Goal: Information Seeking & Learning: Find specific fact

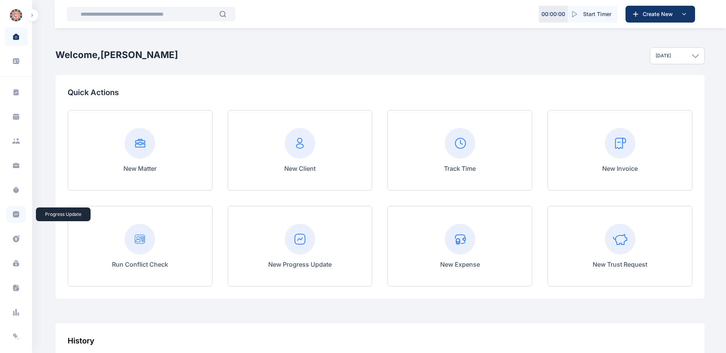
click at [16, 214] on icon at bounding box center [16, 214] width 6 height 6
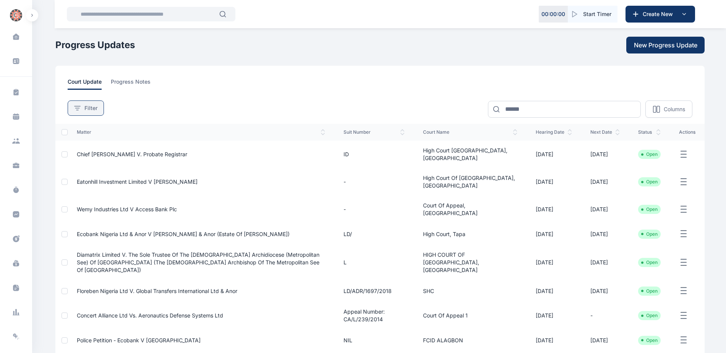
click at [95, 110] on span "Filter" at bounding box center [90, 108] width 13 height 8
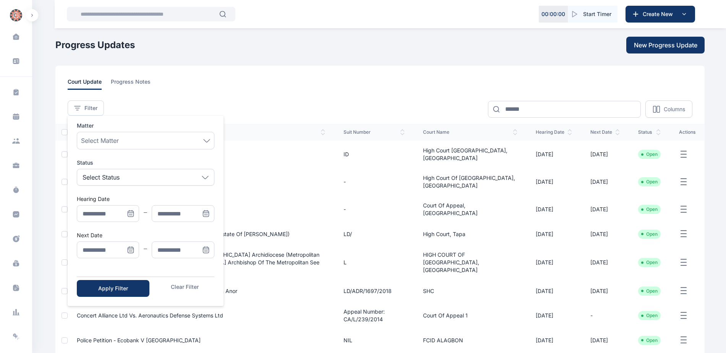
click at [133, 250] on icon "Menu" at bounding box center [131, 250] width 8 height 8
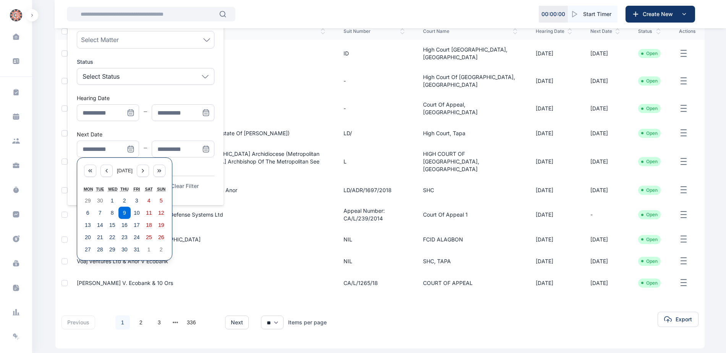
scroll to position [106, 0]
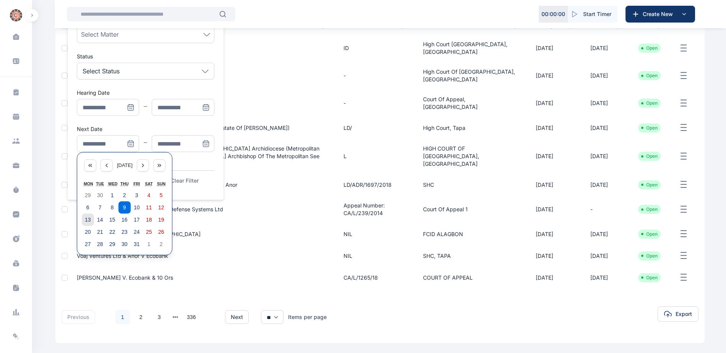
click at [85, 219] on abbr "13" at bounding box center [88, 220] width 6 height 6
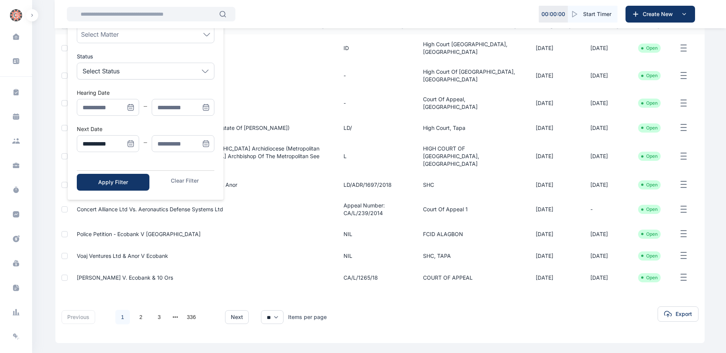
type input "**********"
click at [208, 146] on icon "Menu" at bounding box center [206, 144] width 8 height 8
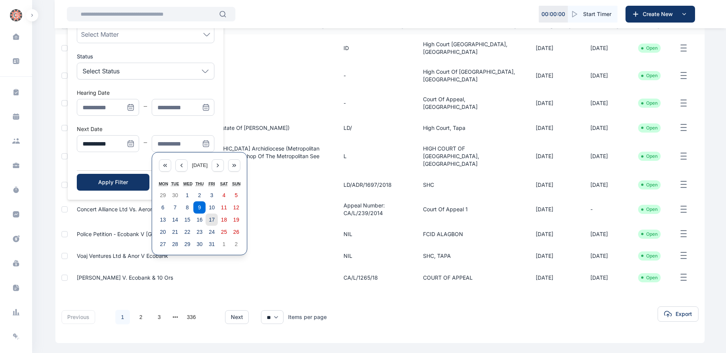
click at [212, 221] on abbr "17" at bounding box center [212, 220] width 6 height 6
type input "**********"
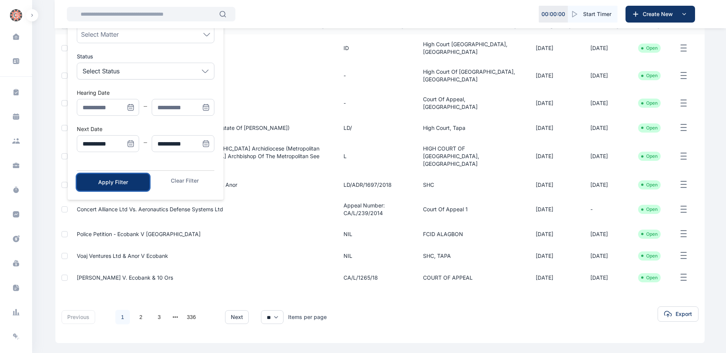
click at [110, 175] on button "Apply Filter" at bounding box center [113, 182] width 73 height 17
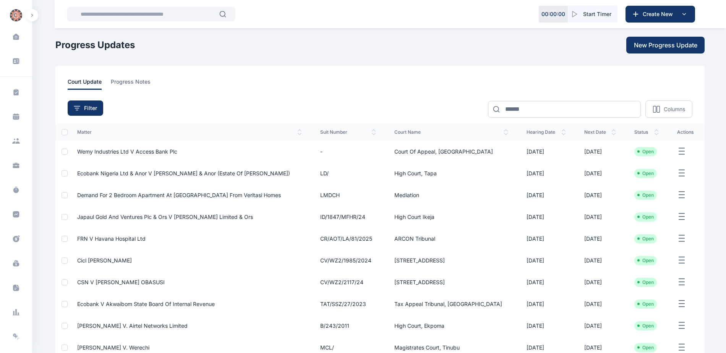
click at [116, 152] on span "Wemy Industries Ltd V Access Bank Plc" at bounding box center [127, 151] width 100 height 6
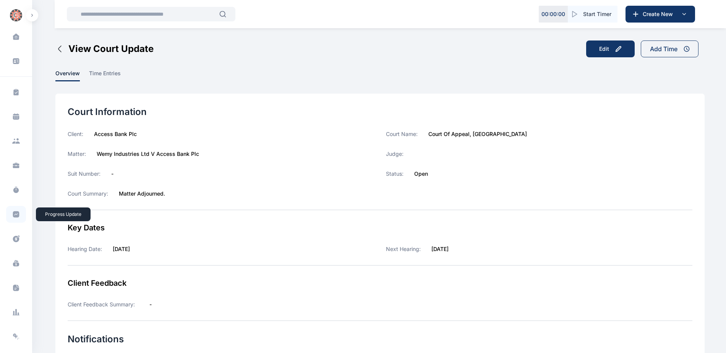
click at [14, 217] on icon at bounding box center [16, 214] width 6 height 6
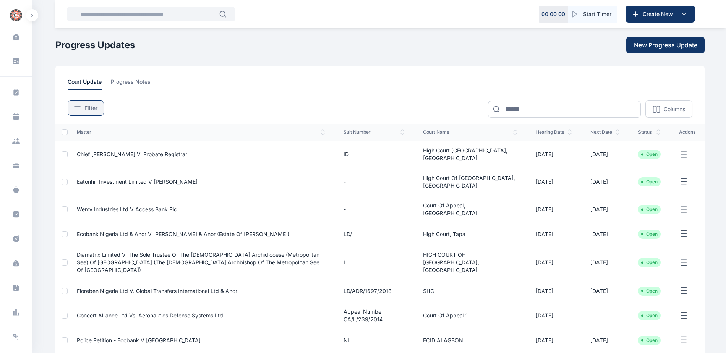
click at [92, 113] on button "Filter" at bounding box center [86, 108] width 36 height 15
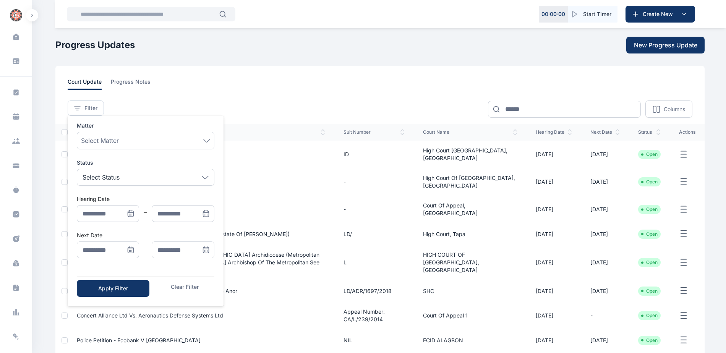
click at [133, 249] on icon "Menu" at bounding box center [130, 249] width 5 height 0
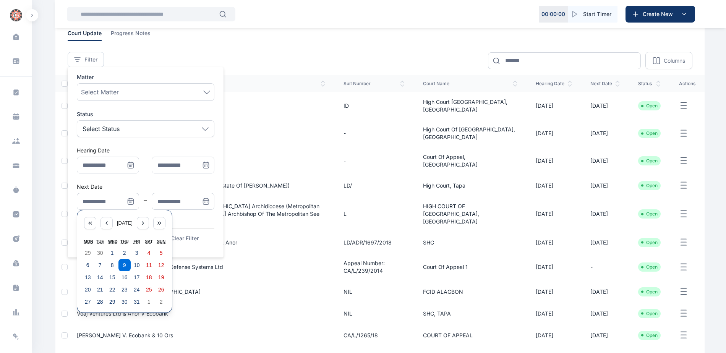
scroll to position [106, 0]
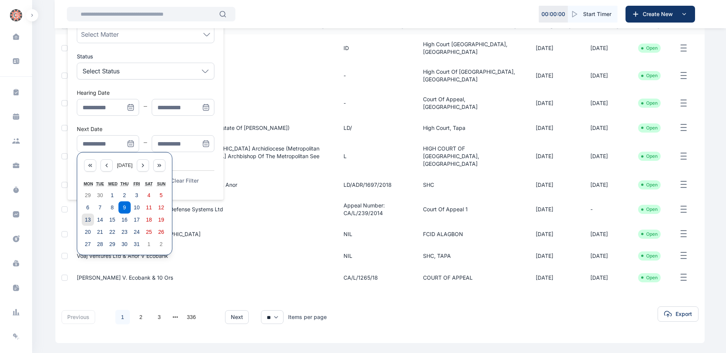
click at [88, 220] on abbr "13" at bounding box center [88, 220] width 6 height 6
type input "**********"
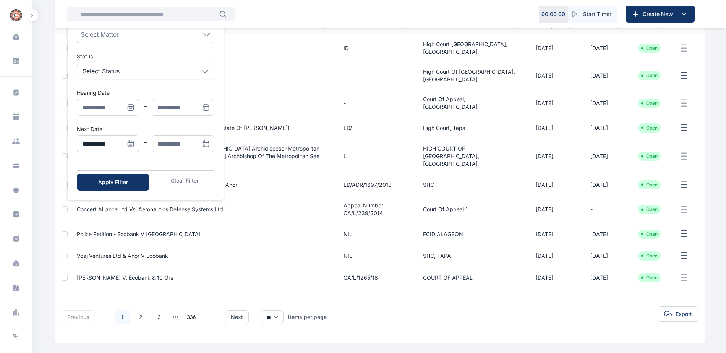
click at [208, 145] on icon "Menu" at bounding box center [206, 144] width 8 height 8
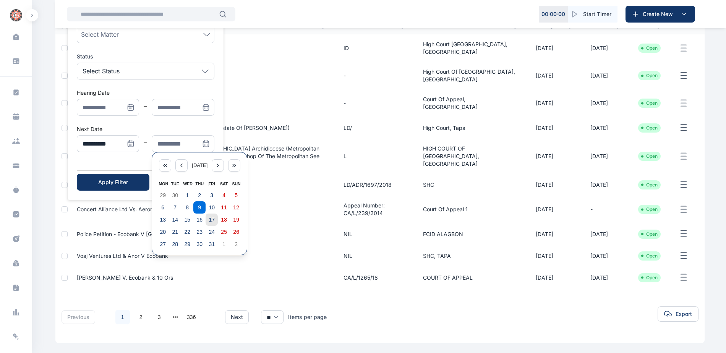
click at [214, 219] on abbr "17" at bounding box center [212, 220] width 6 height 6
type input "**********"
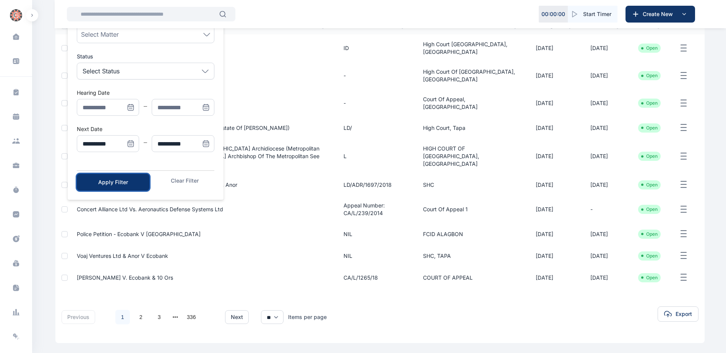
click at [116, 182] on div "Apply Filter" at bounding box center [113, 182] width 48 height 8
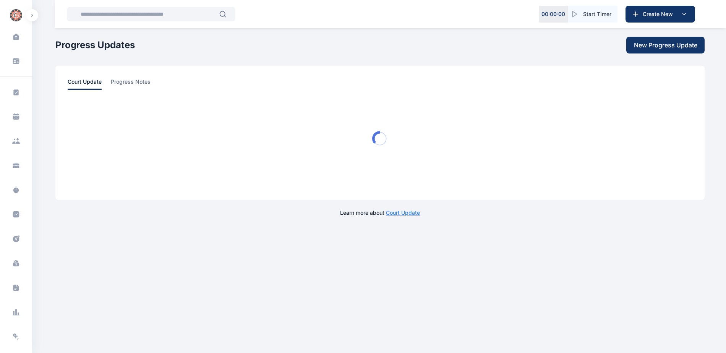
scroll to position [0, 0]
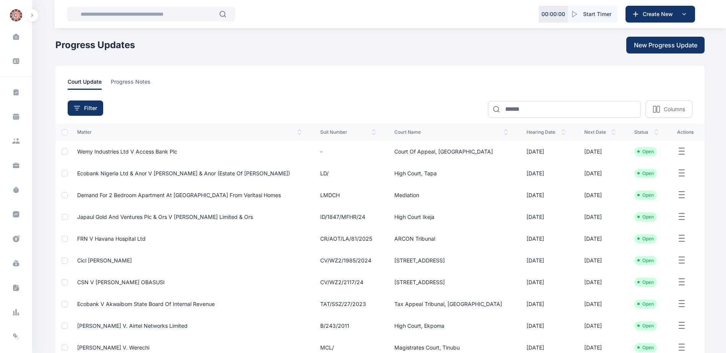
click at [137, 173] on span "Ecobank Nigeria Ltd & Anor V [PERSON_NAME] & Anor (Estate Of [PERSON_NAME])" at bounding box center [183, 173] width 213 height 6
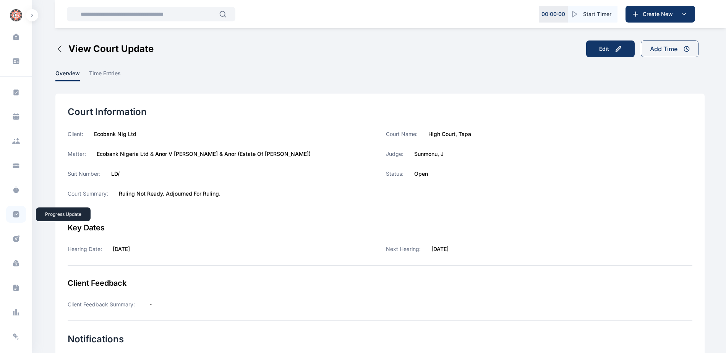
click at [13, 214] on icon at bounding box center [16, 214] width 6 height 6
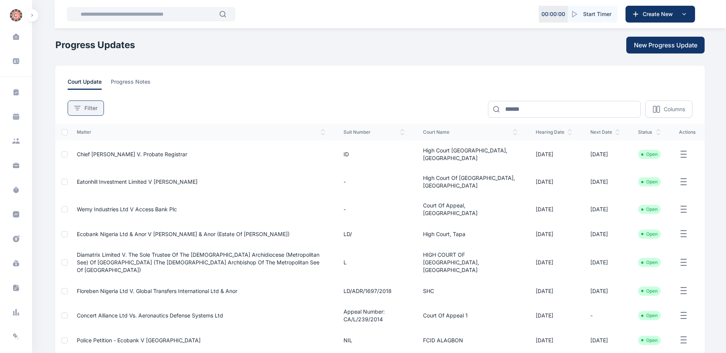
click at [81, 107] on div "Filter" at bounding box center [85, 108] width 23 height 8
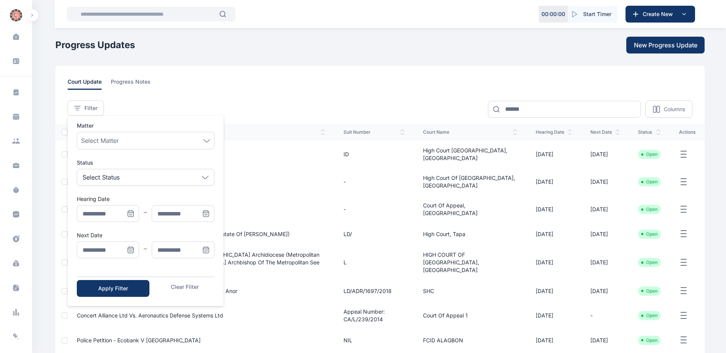
click at [131, 250] on icon "Menu" at bounding box center [131, 250] width 8 height 8
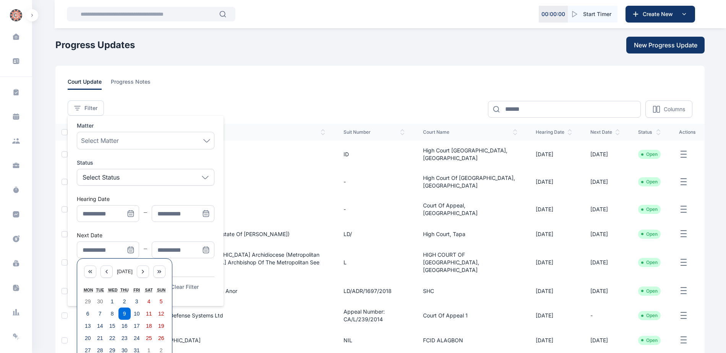
scroll to position [106, 0]
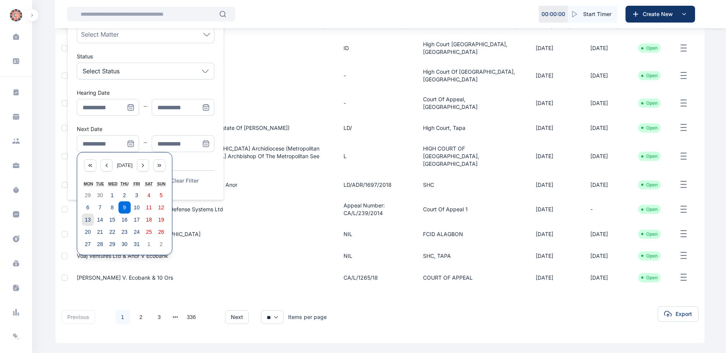
click at [85, 222] on abbr "13" at bounding box center [88, 220] width 6 height 6
type input "**********"
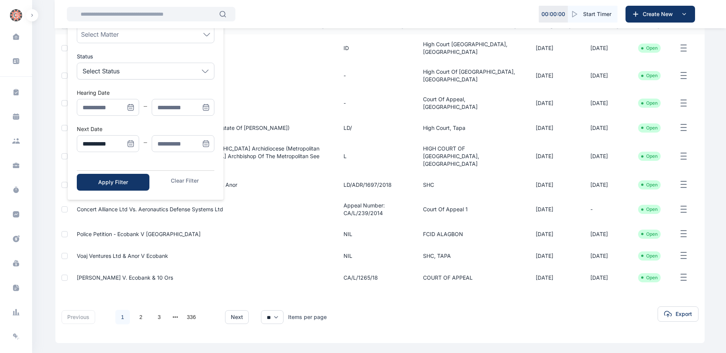
click at [206, 145] on icon "Menu" at bounding box center [206, 145] width 0 height 0
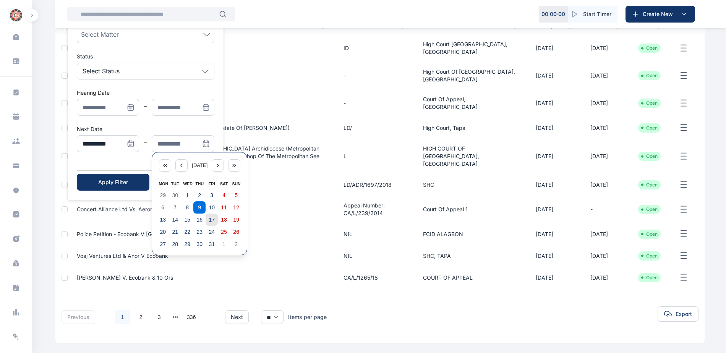
click at [214, 221] on abbr "17" at bounding box center [212, 220] width 6 height 6
type input "**********"
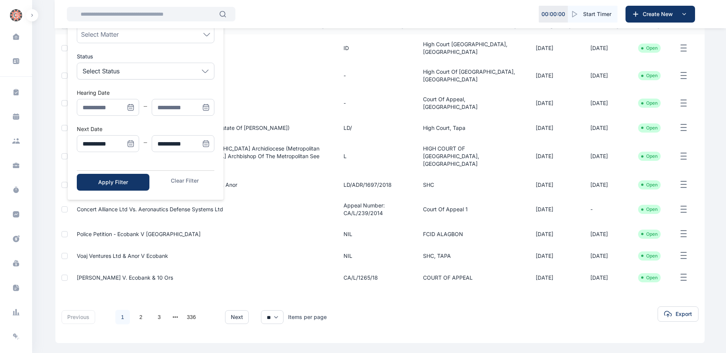
click at [126, 191] on div "**********" at bounding box center [146, 105] width 156 height 190
click at [126, 186] on div "Apply Filter" at bounding box center [113, 182] width 48 height 8
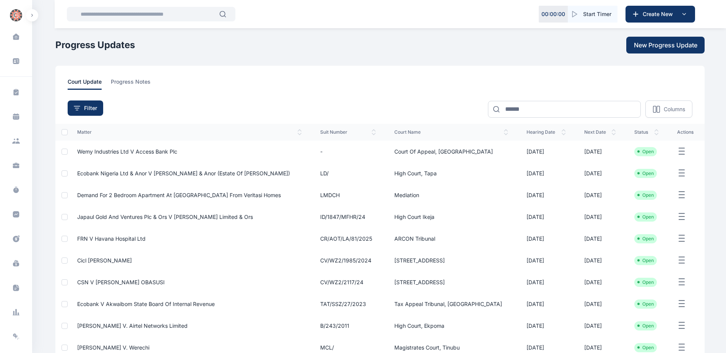
click at [156, 195] on span "Demand for 2 bedroom apartment at [GEOGRAPHIC_DATA] from Veritasi Homes" at bounding box center [179, 195] width 204 height 6
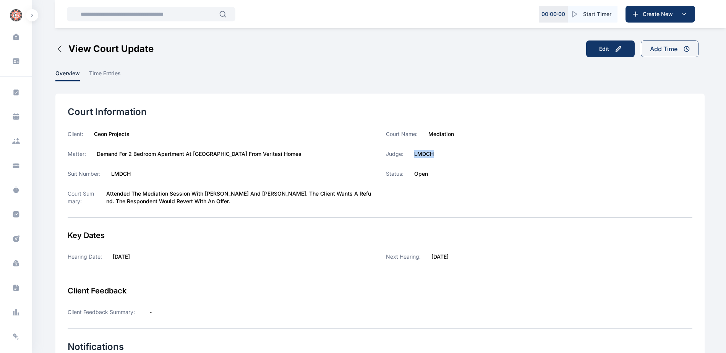
drag, startPoint x: 415, startPoint y: 155, endPoint x: 436, endPoint y: 155, distance: 21.0
click at [436, 155] on div "Judge: LMDCH" at bounding box center [539, 154] width 307 height 8
copy label "LMDCH"
click at [14, 214] on icon at bounding box center [16, 214] width 6 height 6
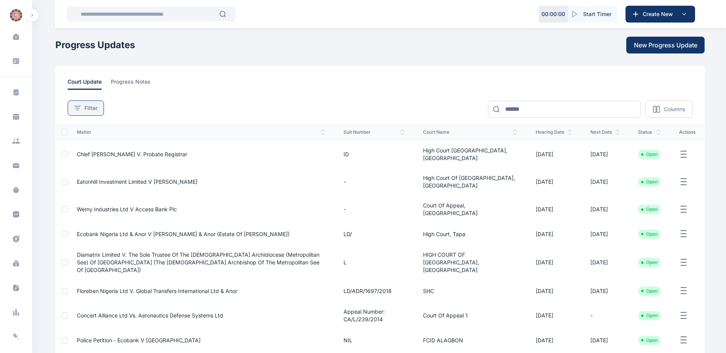
click at [94, 109] on span "Filter" at bounding box center [90, 108] width 13 height 8
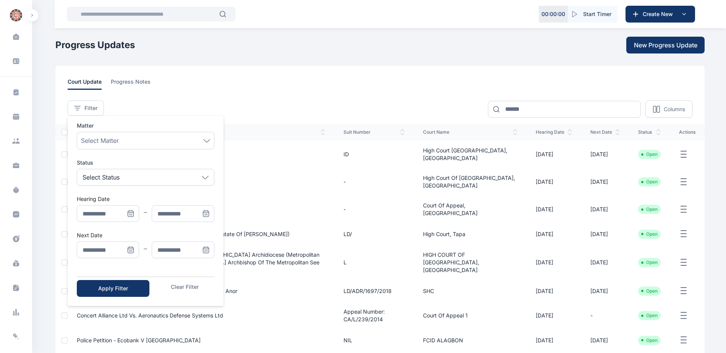
click at [130, 250] on icon "Menu" at bounding box center [131, 250] width 8 height 8
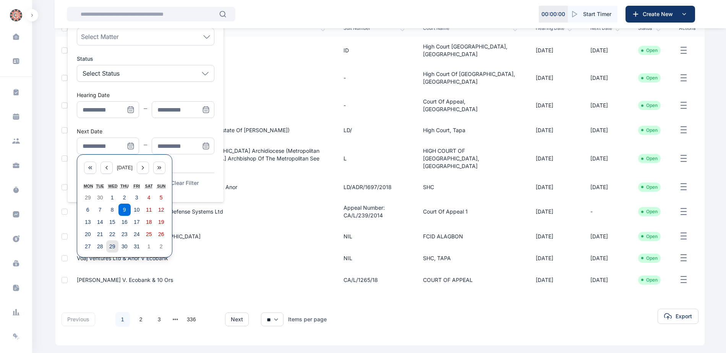
scroll to position [106, 0]
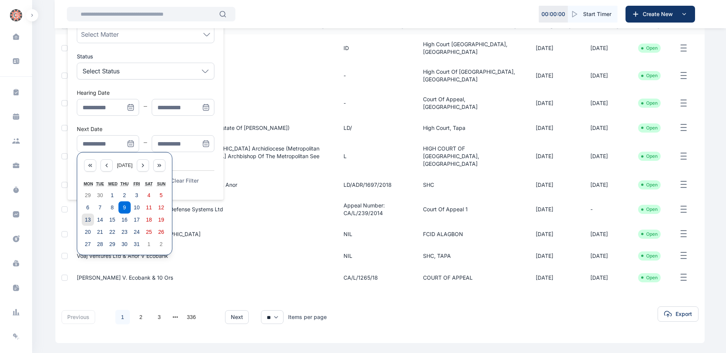
click at [86, 219] on abbr "13" at bounding box center [88, 220] width 6 height 6
type input "**********"
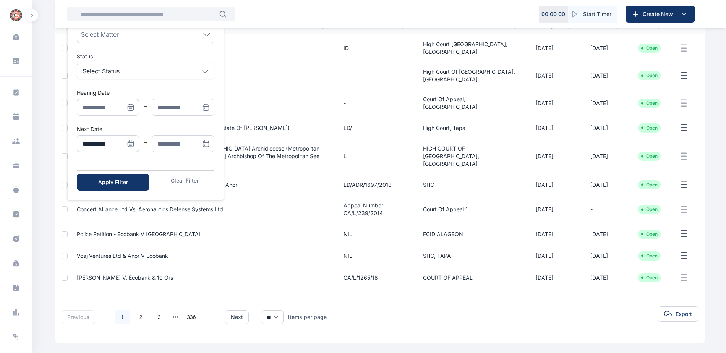
click at [206, 144] on icon "Menu" at bounding box center [206, 144] width 8 height 8
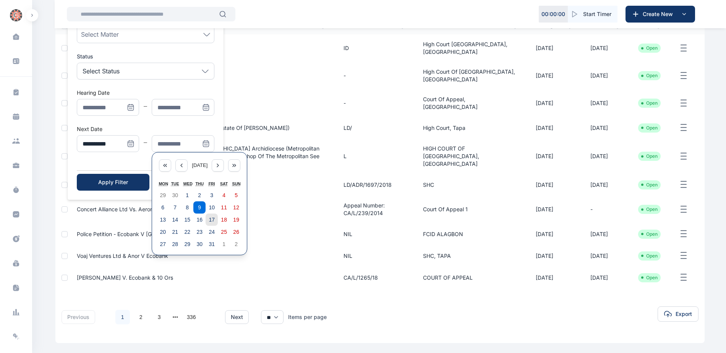
click at [216, 219] on button "17" at bounding box center [212, 220] width 12 height 12
type input "**********"
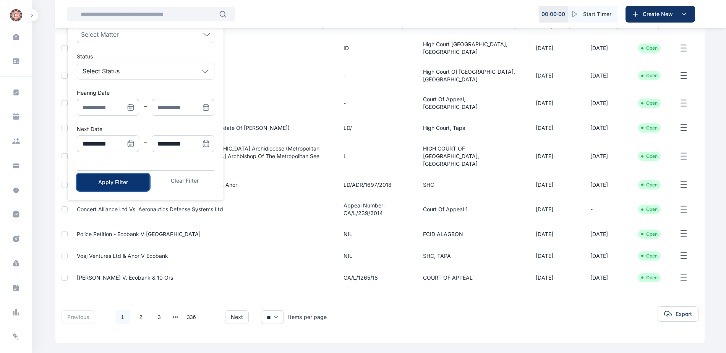
click at [112, 186] on div "Apply Filter" at bounding box center [113, 182] width 48 height 8
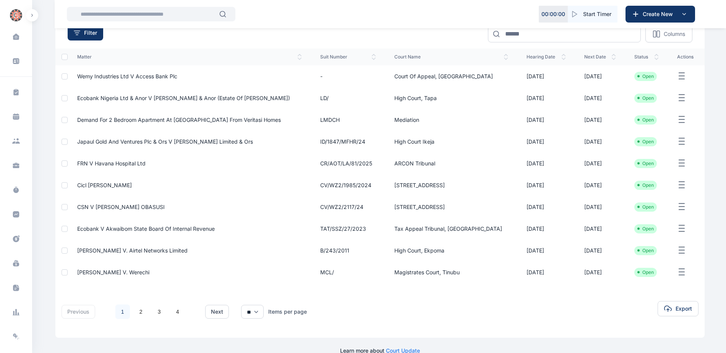
scroll to position [76, 0]
click at [132, 141] on span "Japaul Gold and Ventures Plc & Ors v [PERSON_NAME] Limited & Ors" at bounding box center [165, 140] width 176 height 6
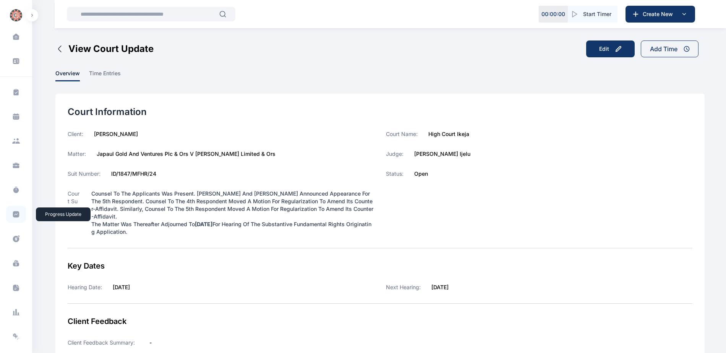
click at [15, 215] on icon at bounding box center [16, 214] width 6 height 6
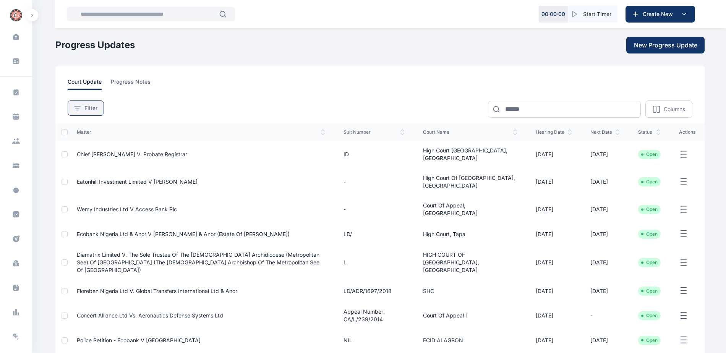
click at [89, 107] on span "Filter" at bounding box center [90, 108] width 13 height 8
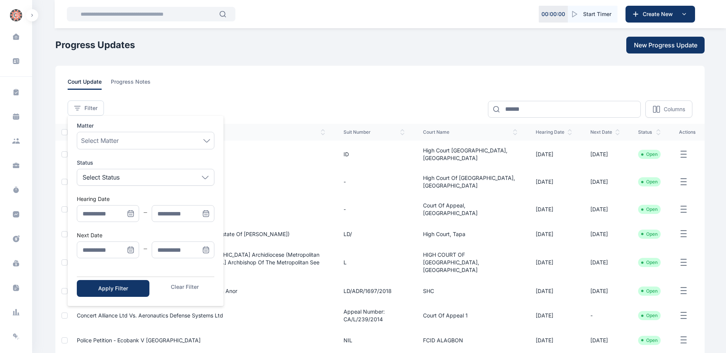
click at [129, 251] on icon "Menu" at bounding box center [131, 250] width 8 height 8
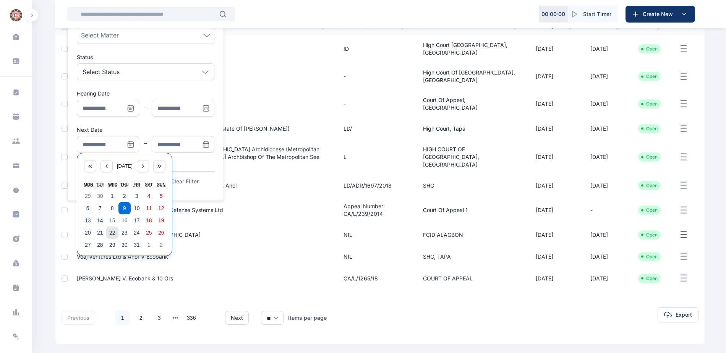
scroll to position [106, 0]
click at [88, 218] on abbr "13" at bounding box center [88, 220] width 6 height 6
type input "**********"
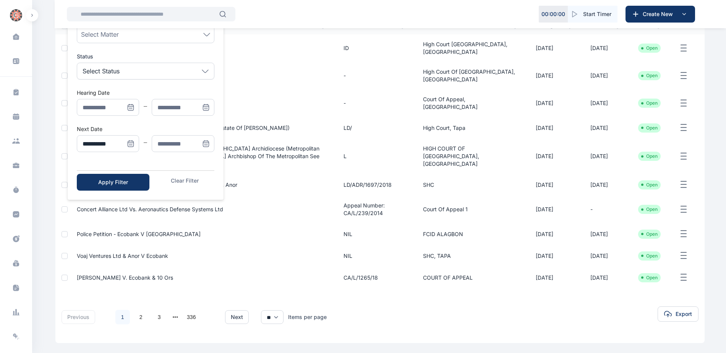
click at [204, 143] on icon "Menu" at bounding box center [205, 143] width 5 height 0
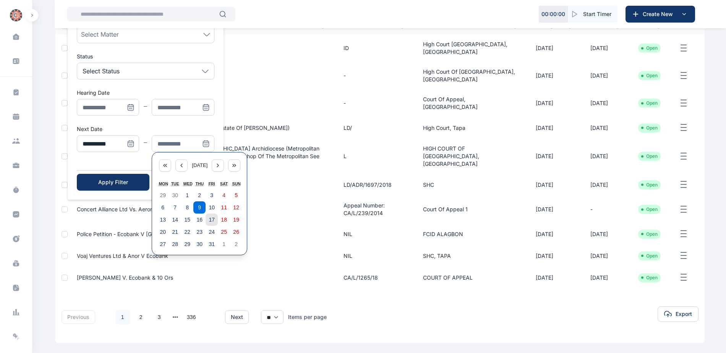
click at [211, 221] on abbr "17" at bounding box center [212, 220] width 6 height 6
type input "**********"
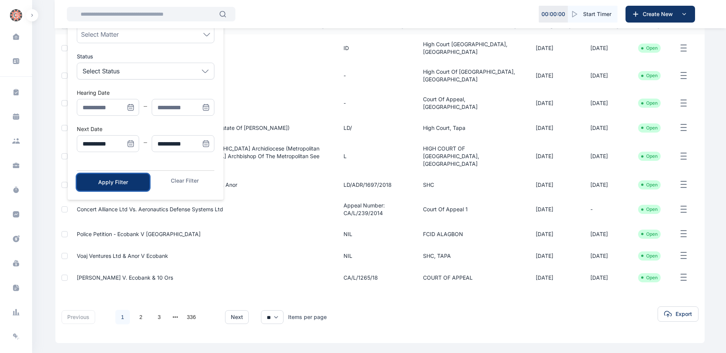
click at [108, 180] on div "Apply Filter" at bounding box center [113, 182] width 48 height 8
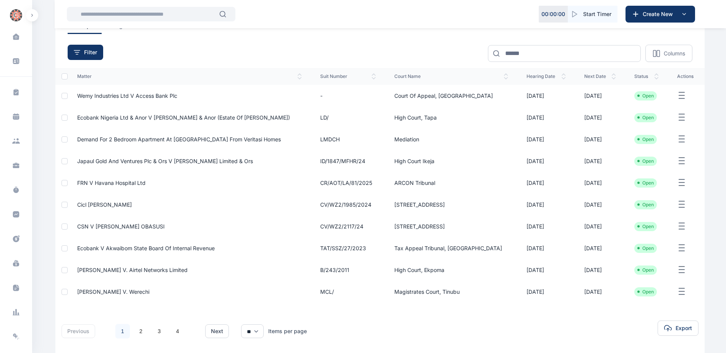
scroll to position [38, 0]
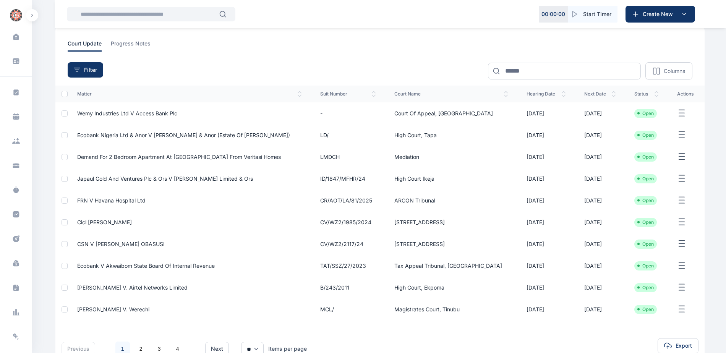
click at [112, 200] on span "FRN v Havana Hospital Ltd" at bounding box center [111, 200] width 68 height 6
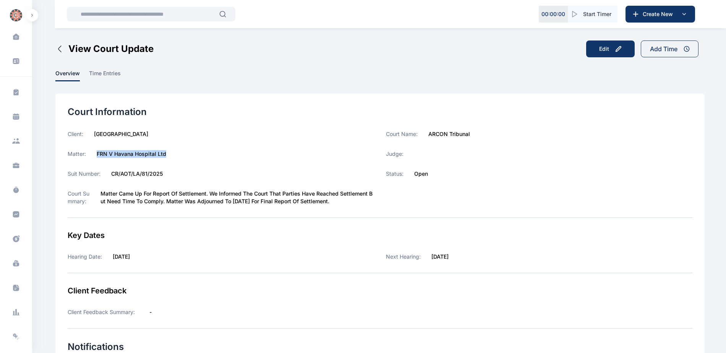
drag, startPoint x: 95, startPoint y: 152, endPoint x: 170, endPoint y: 154, distance: 74.6
click at [170, 154] on div "Matter: FRN v Havana Hospital Ltd" at bounding box center [221, 154] width 307 height 8
copy label "FRN v Havana Hospital Ltd"
drag, startPoint x: 430, startPoint y: 135, endPoint x: 448, endPoint y: 135, distance: 18.4
click at [448, 135] on label "ARCON Tribunal" at bounding box center [449, 134] width 42 height 8
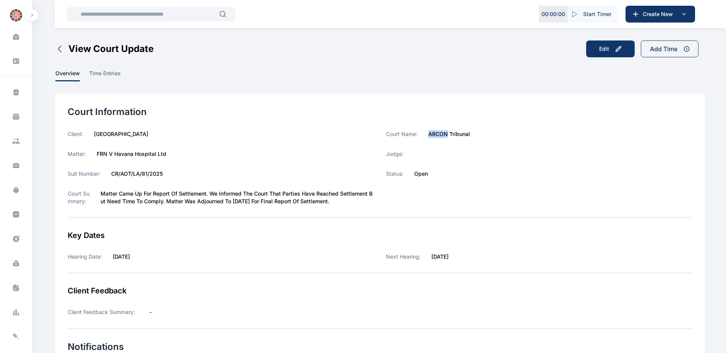
copy label "ARCON"
click at [13, 216] on icon at bounding box center [16, 214] width 6 height 6
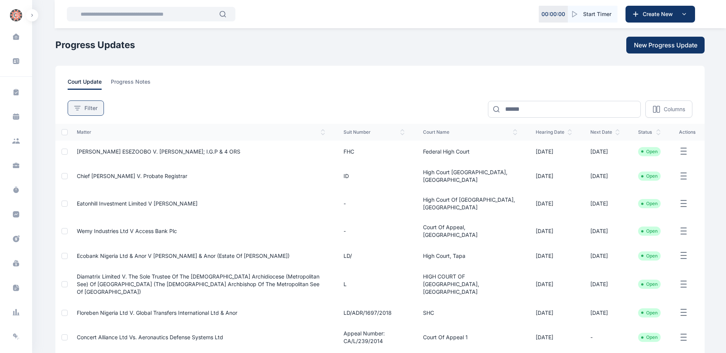
click at [93, 107] on span "Filter" at bounding box center [90, 108] width 13 height 8
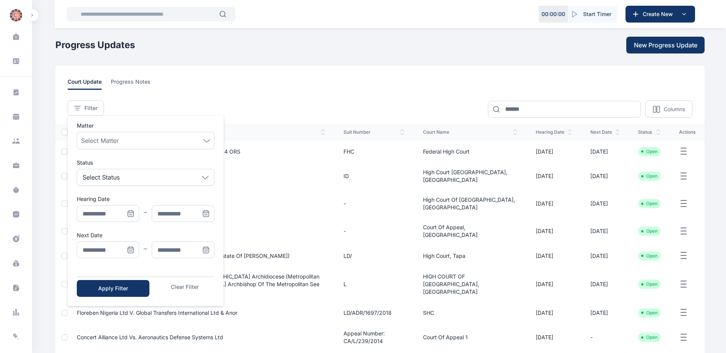
click at [133, 250] on icon "Menu" at bounding box center [131, 250] width 8 height 8
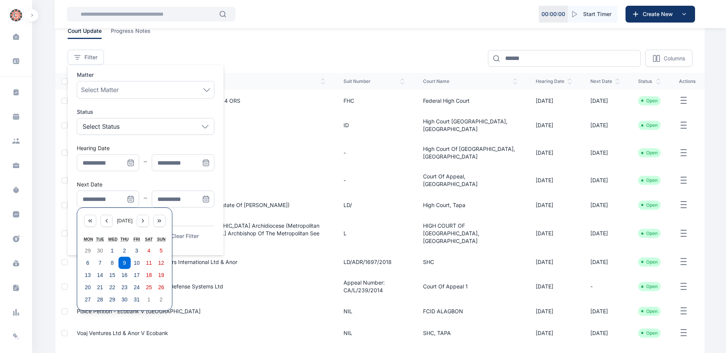
scroll to position [106, 0]
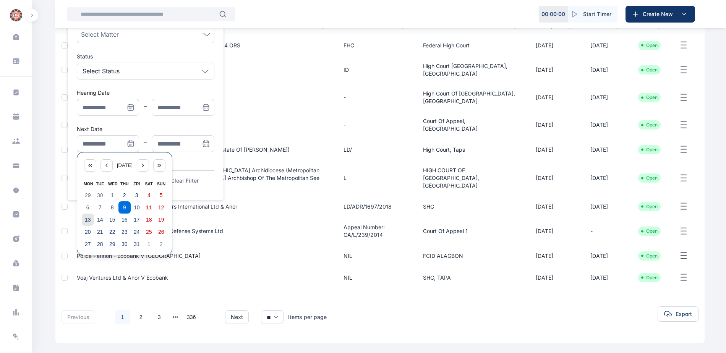
drag, startPoint x: 85, startPoint y: 222, endPoint x: 135, endPoint y: 180, distance: 64.8
click at [85, 222] on abbr "13" at bounding box center [88, 220] width 6 height 6
type input "**********"
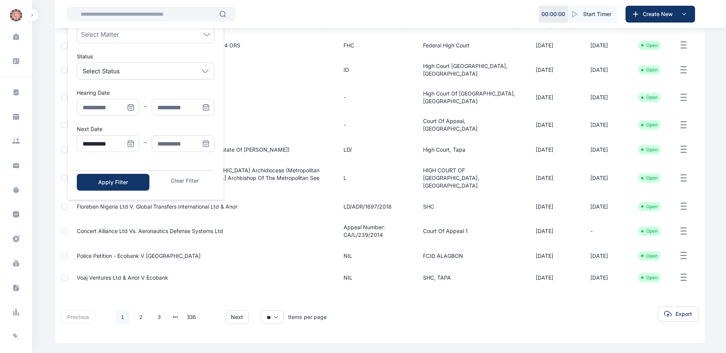
click at [200, 141] on span "Menu" at bounding box center [206, 143] width 17 height 17
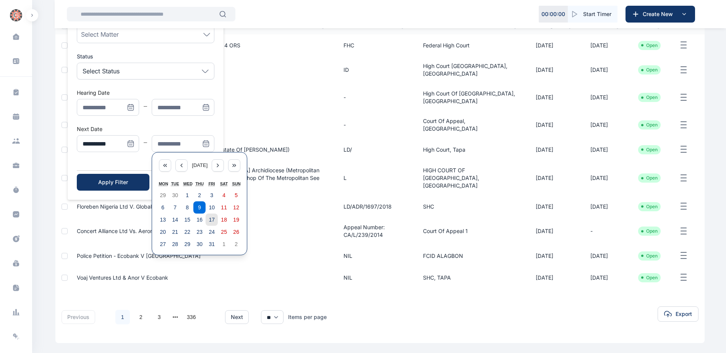
click at [211, 221] on abbr "17" at bounding box center [212, 220] width 6 height 6
type input "**********"
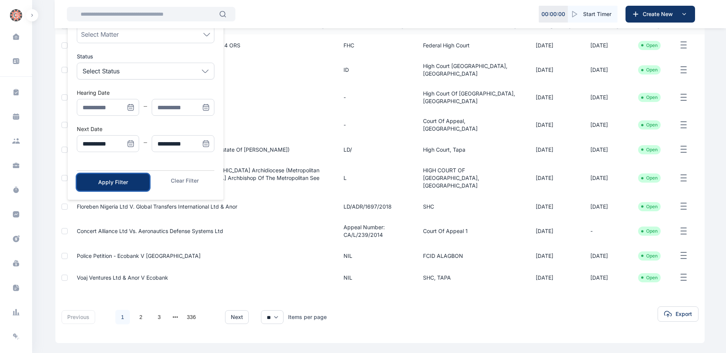
click at [118, 179] on div "Apply Filter" at bounding box center [113, 182] width 48 height 8
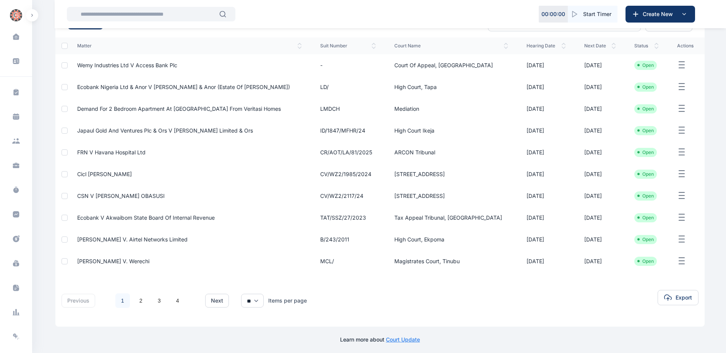
scroll to position [89, 0]
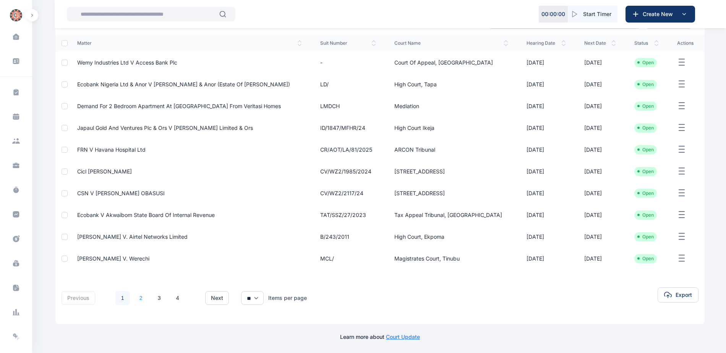
click at [141, 298] on link "2" at bounding box center [141, 298] width 15 height 15
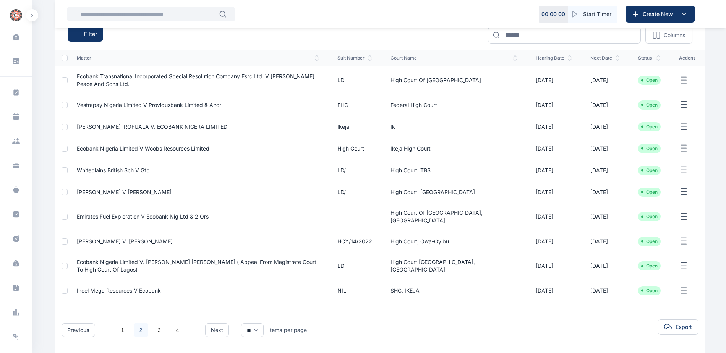
scroll to position [76, 0]
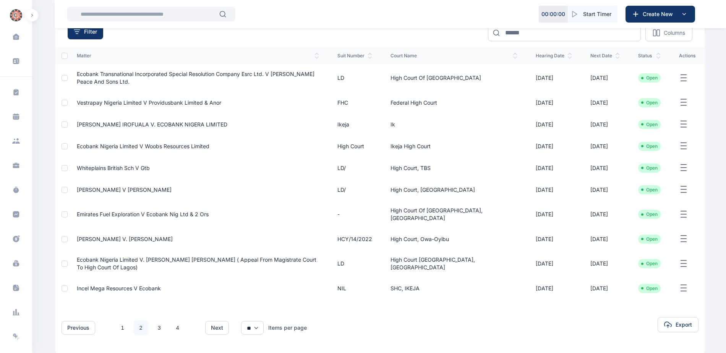
click at [117, 121] on span "[PERSON_NAME] IROFUALA V. ECOBANK NIGERA LIMITED" at bounding box center [152, 124] width 151 height 6
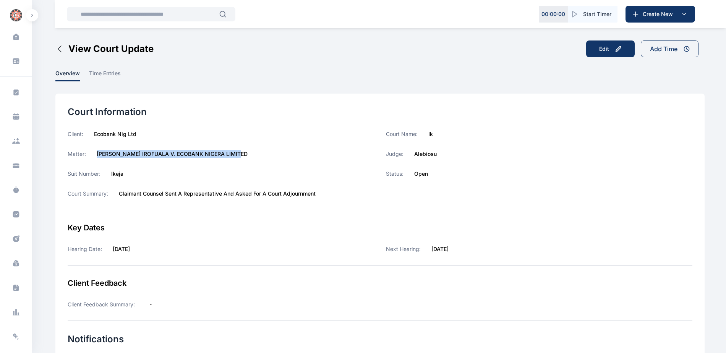
drag, startPoint x: 96, startPoint y: 156, endPoint x: 240, endPoint y: 156, distance: 144.1
click at [240, 156] on div "Matter: [PERSON_NAME] IROFUALA V. ECOBANK NIGERA LIMITED" at bounding box center [221, 154] width 307 height 8
copy label "[PERSON_NAME] IROFUALA V. ECOBANK NIGERA LIMITED"
click at [14, 213] on icon at bounding box center [16, 214] width 6 height 6
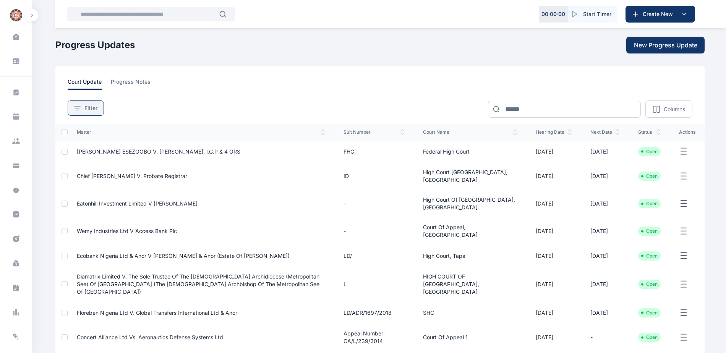
click at [92, 106] on span "Filter" at bounding box center [90, 108] width 13 height 8
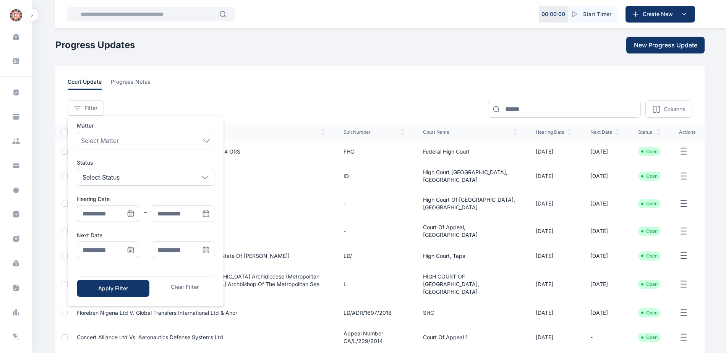
click at [131, 250] on icon "Menu" at bounding box center [131, 250] width 0 height 0
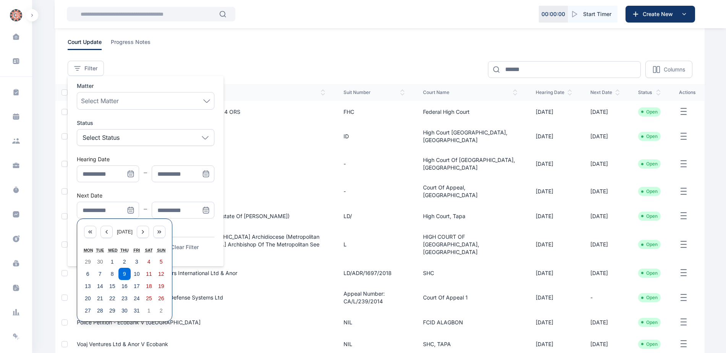
scroll to position [106, 0]
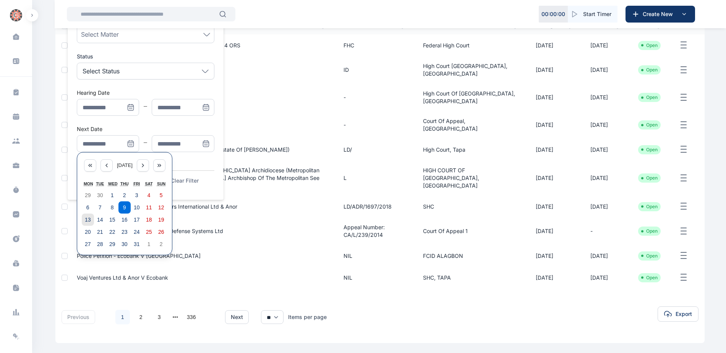
click at [89, 219] on abbr "13" at bounding box center [88, 220] width 6 height 6
type input "**********"
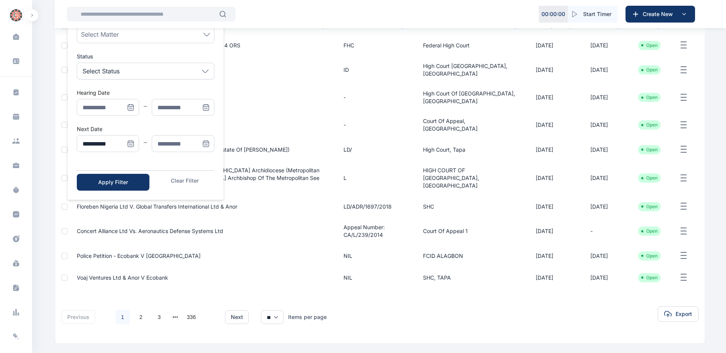
click at [207, 143] on icon "Menu" at bounding box center [206, 144] width 8 height 8
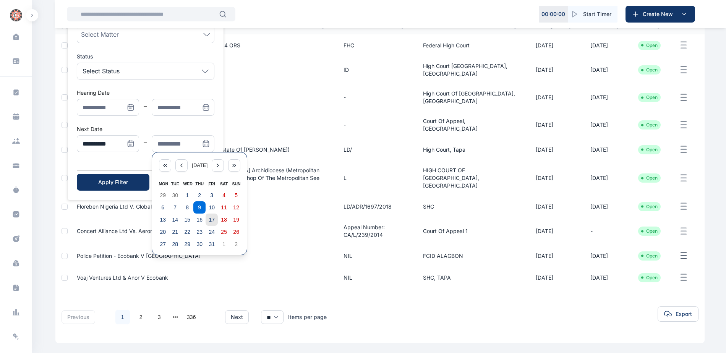
click at [210, 220] on abbr "17" at bounding box center [212, 220] width 6 height 6
type input "**********"
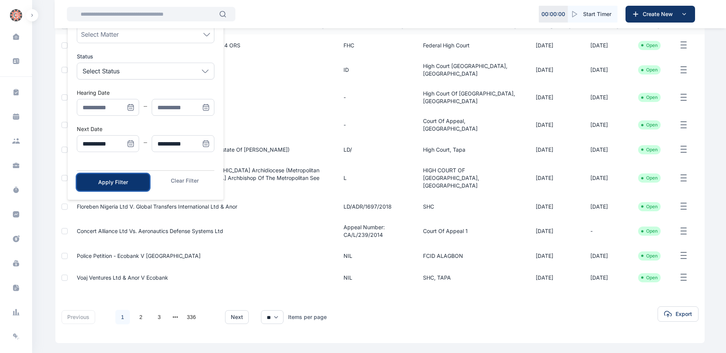
click at [138, 183] on button "Apply Filter" at bounding box center [113, 182] width 73 height 17
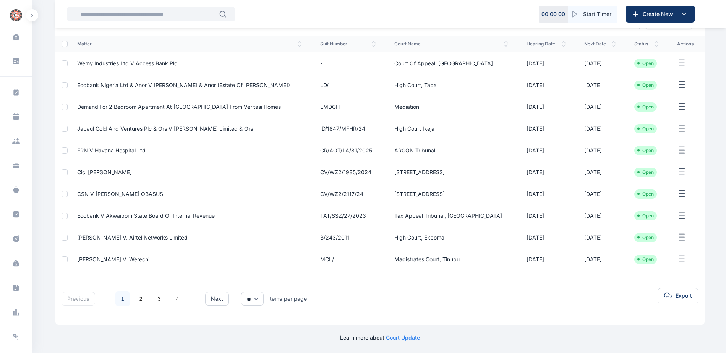
scroll to position [89, 0]
click at [142, 299] on link "2" at bounding box center [141, 298] width 15 height 15
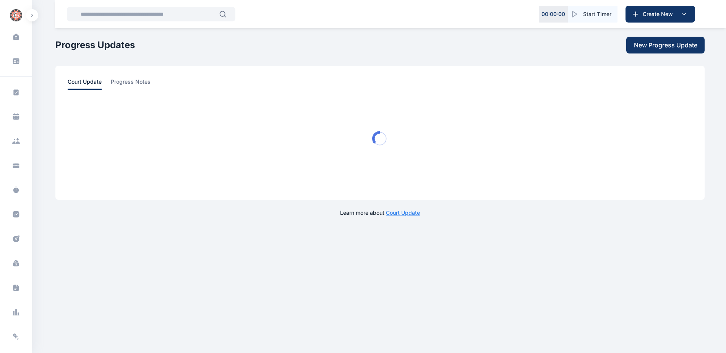
scroll to position [0, 0]
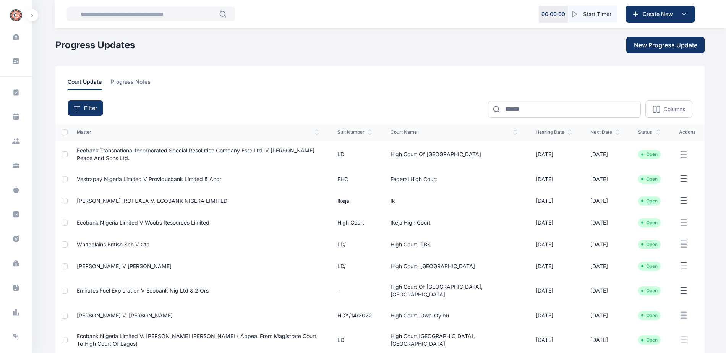
click at [146, 219] on span "Ecobank Nigeria Limited V Woobs Resources Limited" at bounding box center [143, 222] width 133 height 6
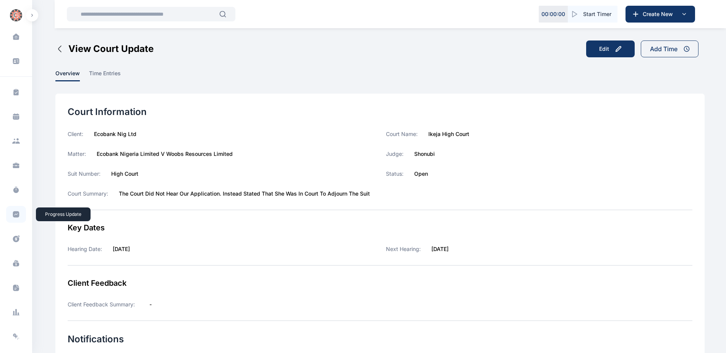
click at [15, 214] on icon at bounding box center [16, 214] width 6 height 6
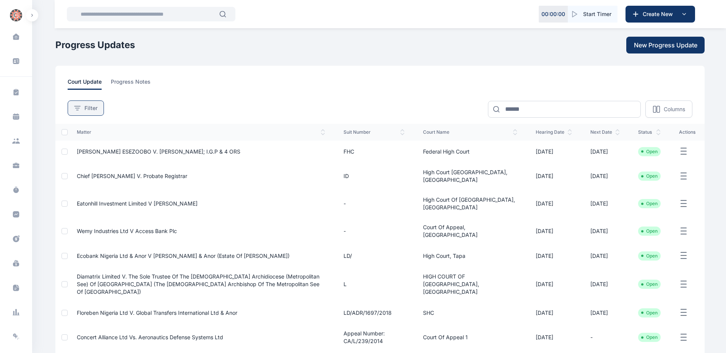
drag, startPoint x: 86, startPoint y: 104, endPoint x: 84, endPoint y: 115, distance: 11.2
click at [86, 104] on button "Filter" at bounding box center [86, 108] width 36 height 15
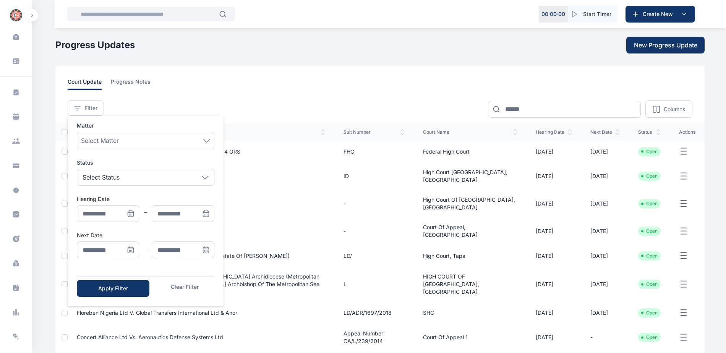
click at [130, 248] on icon "Menu" at bounding box center [131, 250] width 8 height 8
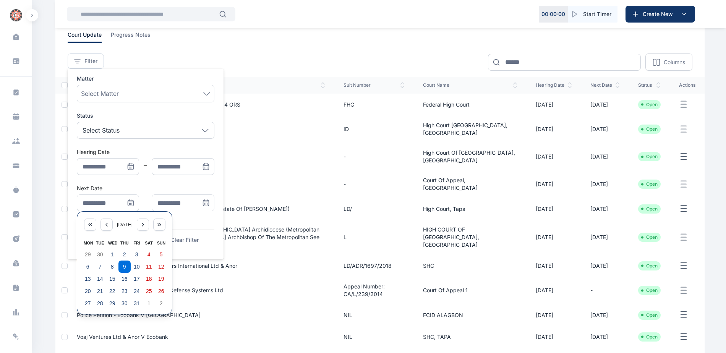
scroll to position [106, 0]
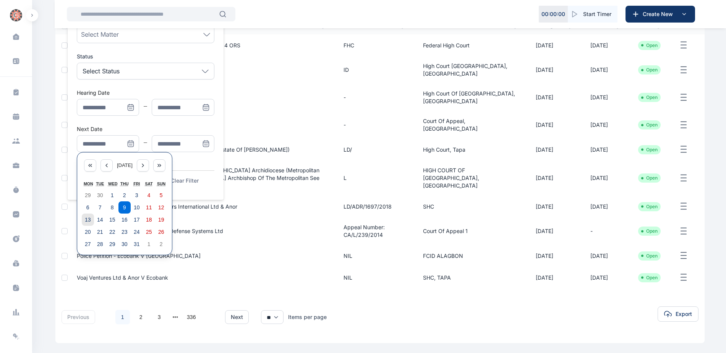
click at [86, 219] on abbr "13" at bounding box center [88, 220] width 6 height 6
type input "**********"
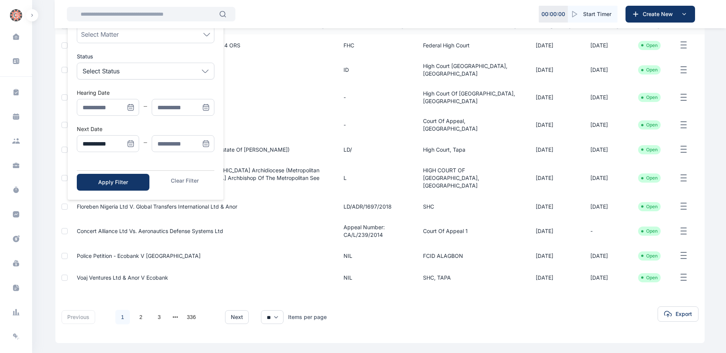
click at [206, 140] on icon "Menu" at bounding box center [206, 144] width 8 height 8
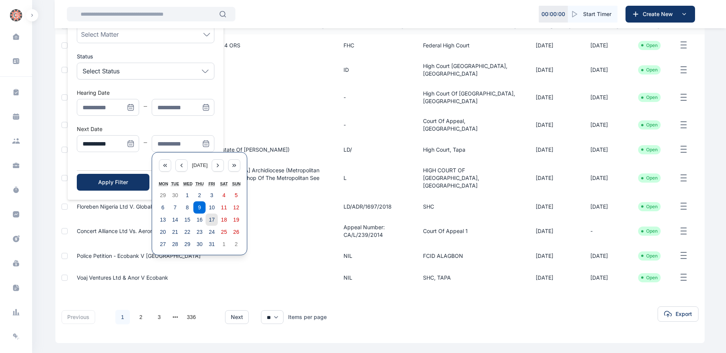
click at [211, 223] on abbr "17" at bounding box center [212, 220] width 6 height 6
type input "**********"
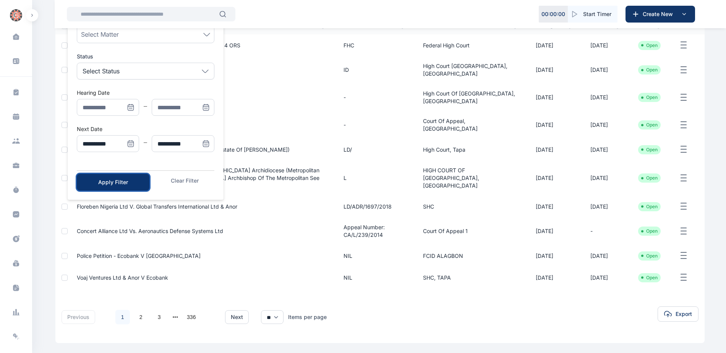
click at [120, 181] on div "Apply Filter" at bounding box center [113, 182] width 48 height 8
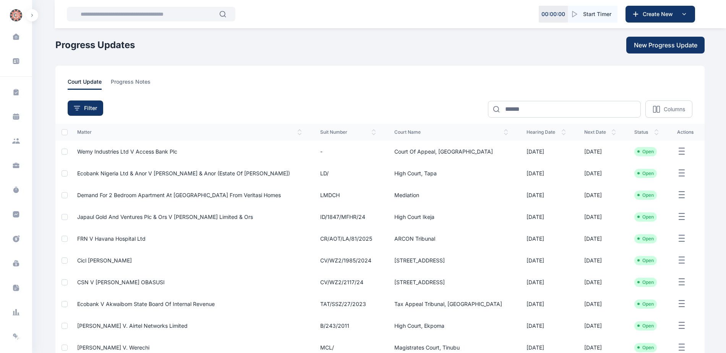
scroll to position [89, 0]
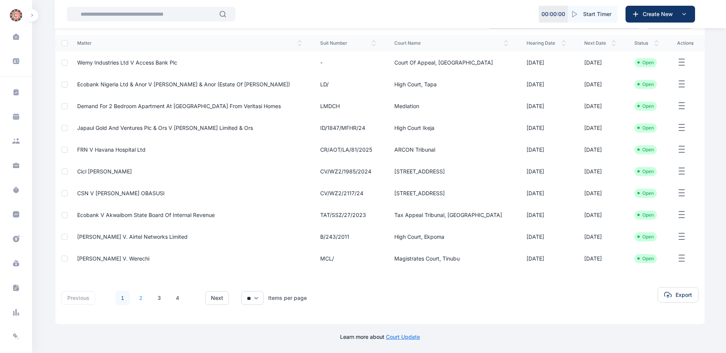
click at [135, 299] on link "2" at bounding box center [141, 298] width 15 height 15
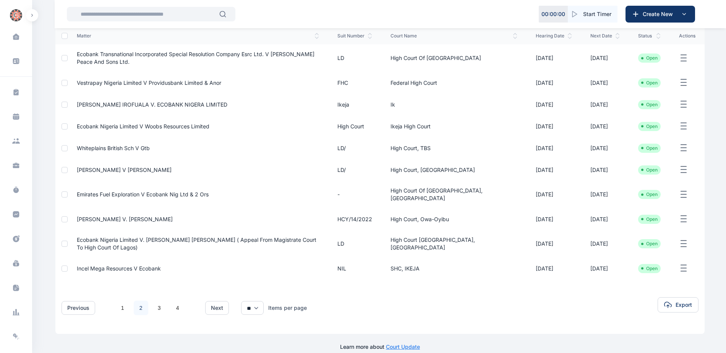
scroll to position [101, 0]
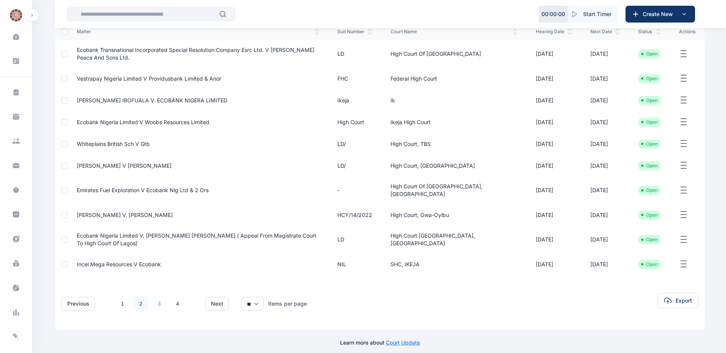
click at [159, 302] on link "3" at bounding box center [159, 304] width 15 height 15
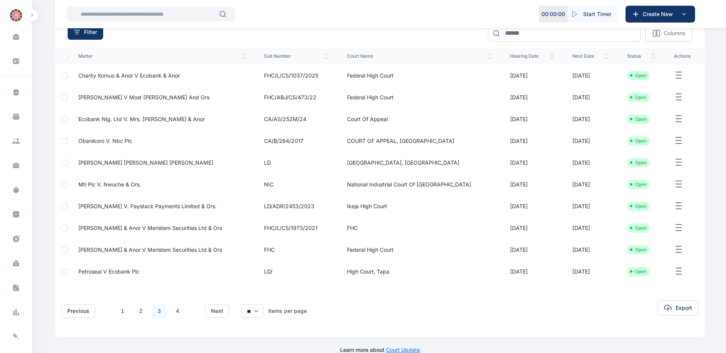
scroll to position [76, 0]
click at [141, 310] on link "2" at bounding box center [141, 310] width 15 height 15
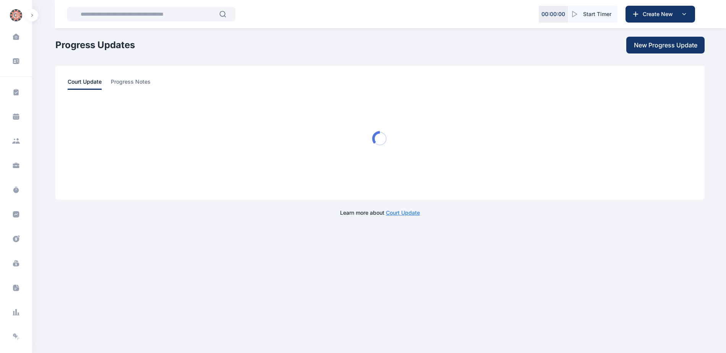
scroll to position [0, 0]
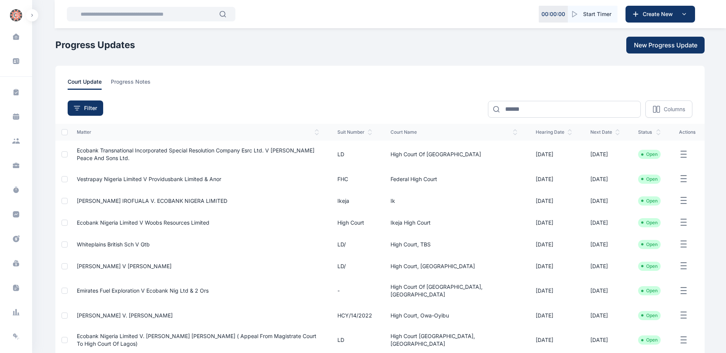
click at [111, 219] on span "Ecobank Nigeria Limited V Woobs Resources Limited" at bounding box center [143, 222] width 133 height 6
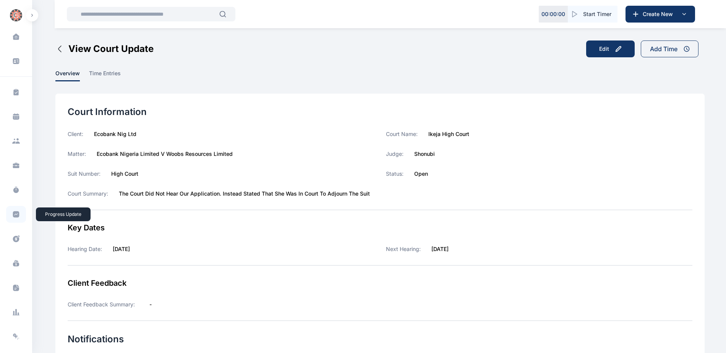
click at [15, 215] on icon at bounding box center [16, 214] width 6 height 6
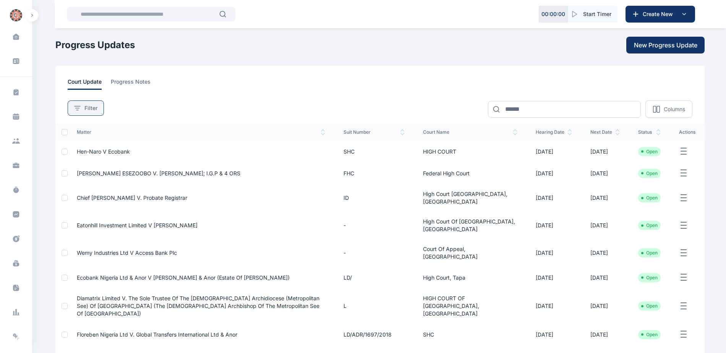
click at [80, 113] on button "Filter" at bounding box center [86, 108] width 36 height 15
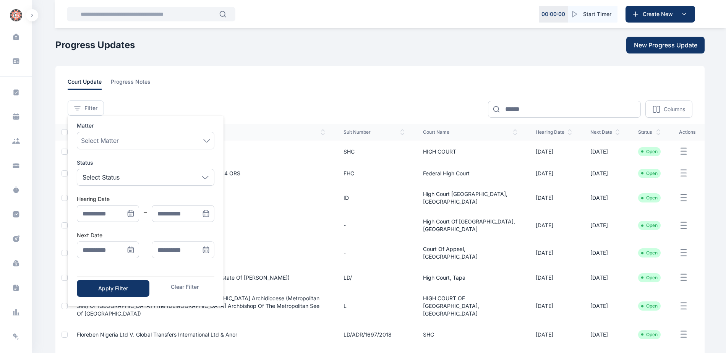
click at [128, 250] on icon "Menu" at bounding box center [131, 250] width 6 height 6
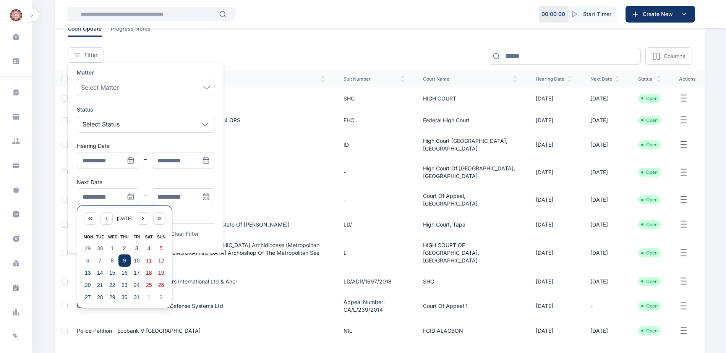
scroll to position [106, 0]
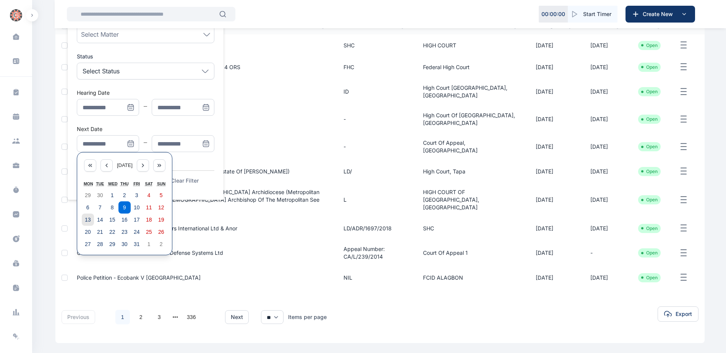
click at [90, 219] on abbr "13" at bounding box center [88, 220] width 6 height 6
type input "**********"
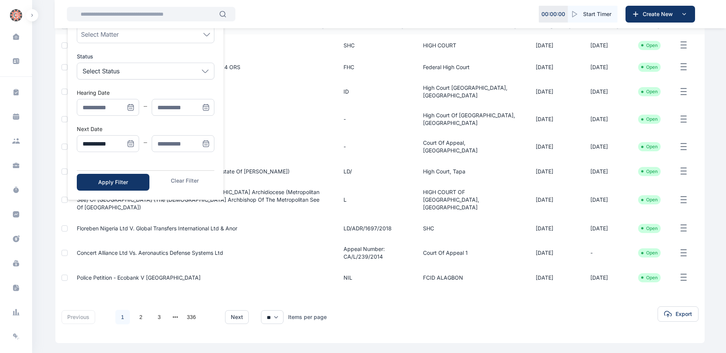
click at [208, 143] on icon "Menu" at bounding box center [205, 143] width 5 height 0
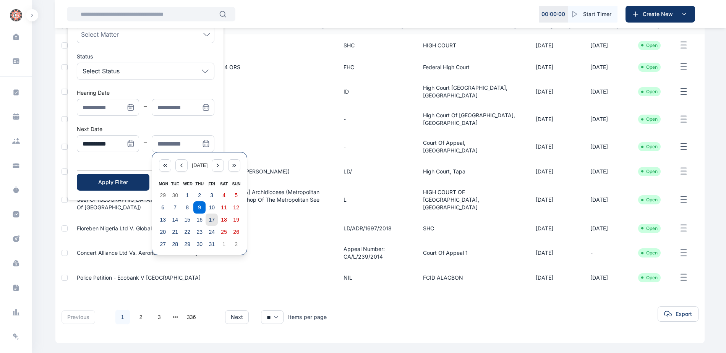
click at [209, 217] on abbr "17" at bounding box center [212, 220] width 6 height 6
type input "**********"
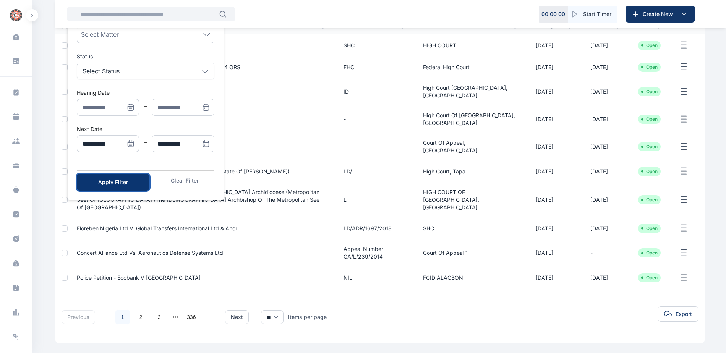
click at [94, 181] on div "Apply Filter" at bounding box center [113, 182] width 48 height 8
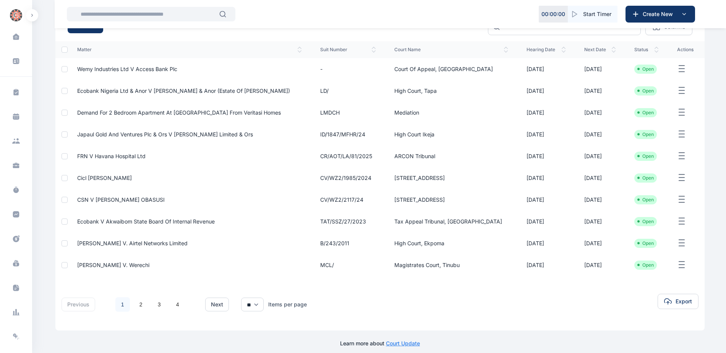
scroll to position [89, 0]
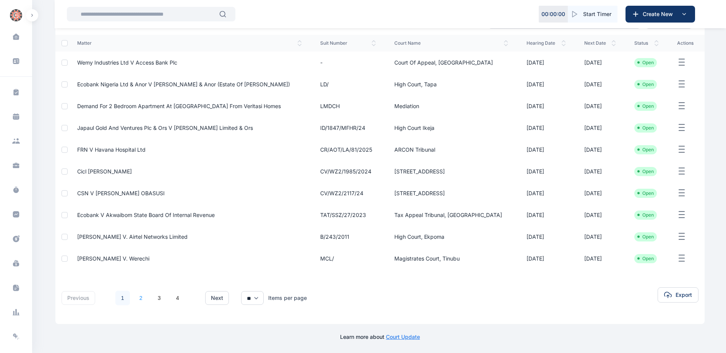
click at [140, 299] on link "2" at bounding box center [141, 298] width 15 height 15
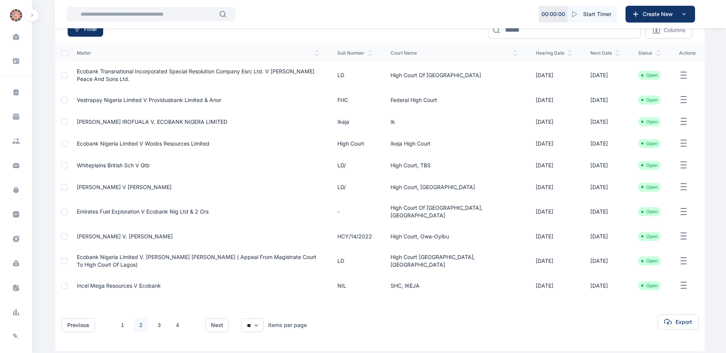
scroll to position [101, 0]
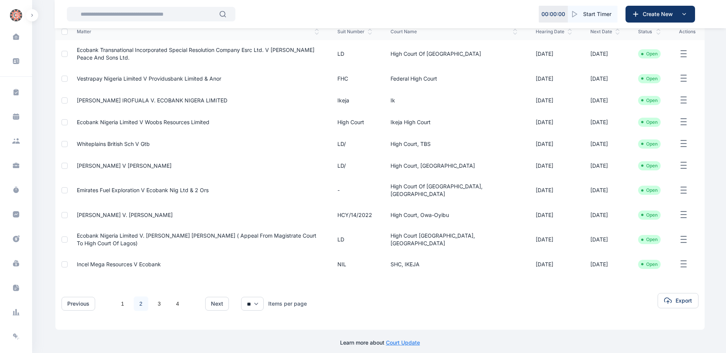
click at [140, 297] on link "2" at bounding box center [141, 304] width 15 height 15
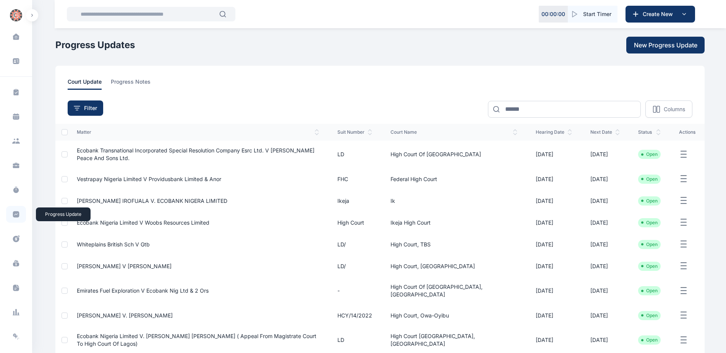
click at [15, 210] on span at bounding box center [16, 214] width 20 height 17
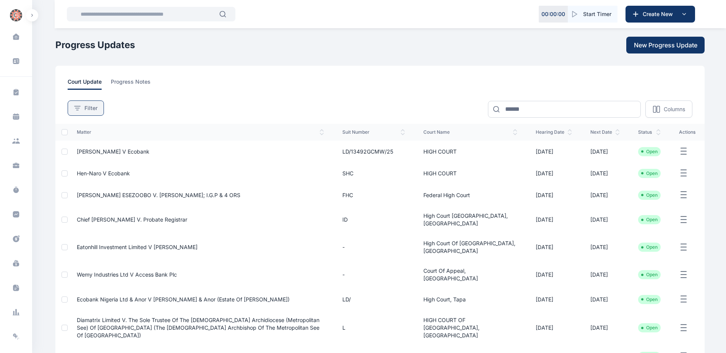
click at [99, 109] on button "Filter" at bounding box center [86, 108] width 36 height 15
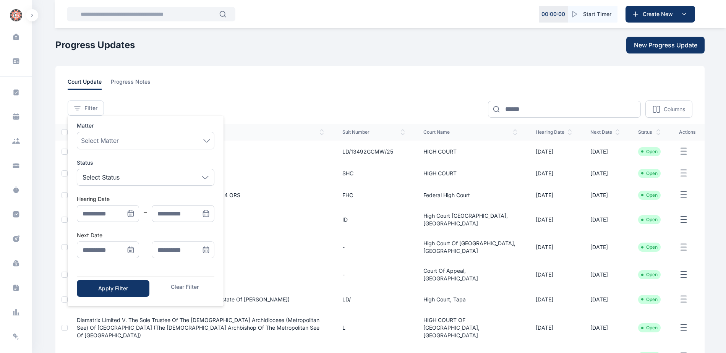
click at [130, 249] on icon "Menu" at bounding box center [130, 249] width 5 height 0
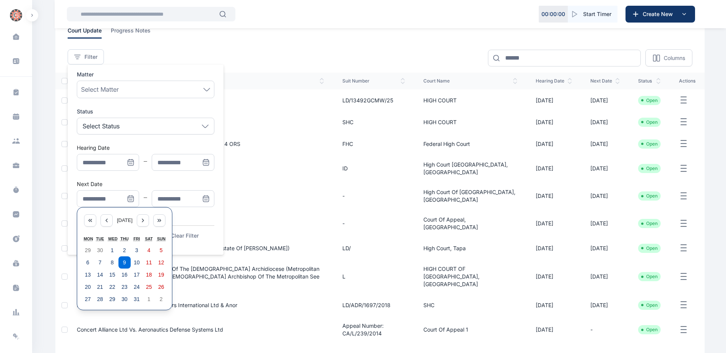
scroll to position [106, 0]
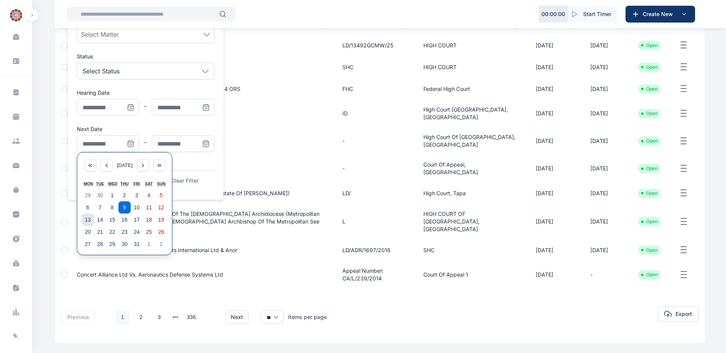
click at [88, 220] on abbr "13" at bounding box center [88, 220] width 6 height 6
type input "**********"
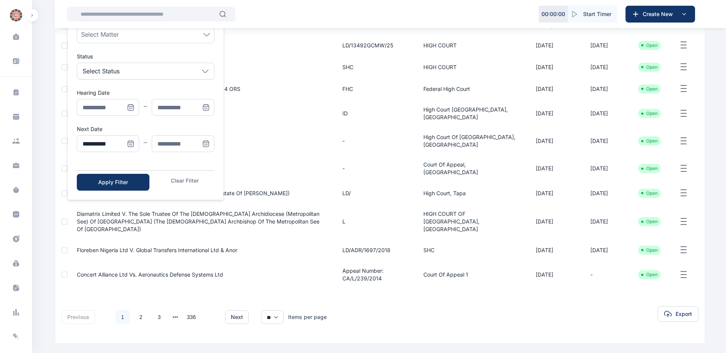
click at [208, 145] on icon "Menu" at bounding box center [206, 144] width 8 height 8
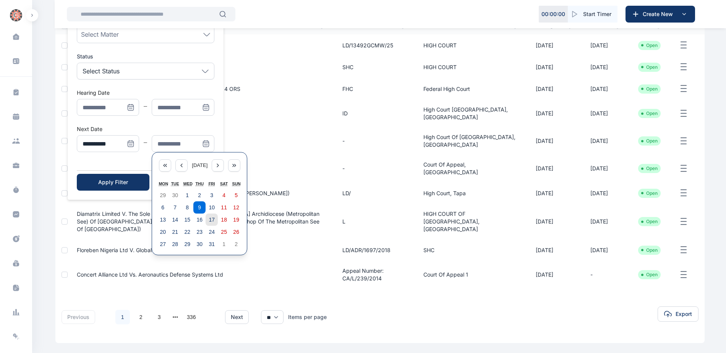
click at [211, 221] on abbr "17" at bounding box center [212, 220] width 6 height 6
type input "**********"
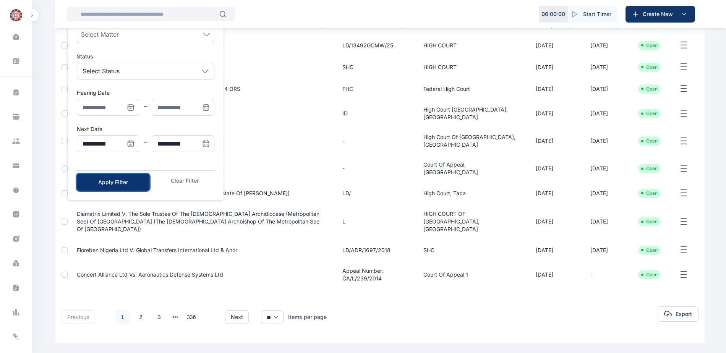
click at [109, 177] on button "Apply Filter" at bounding box center [113, 182] width 73 height 17
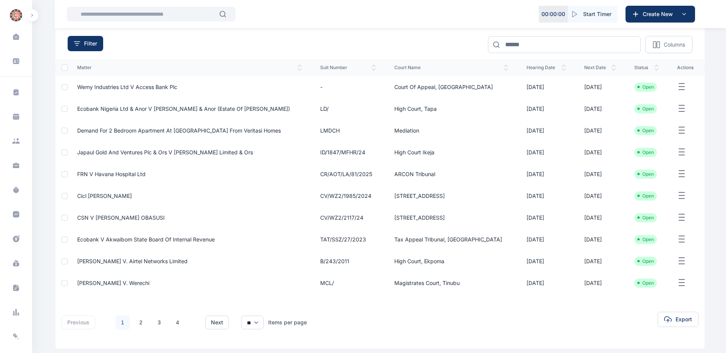
scroll to position [89, 0]
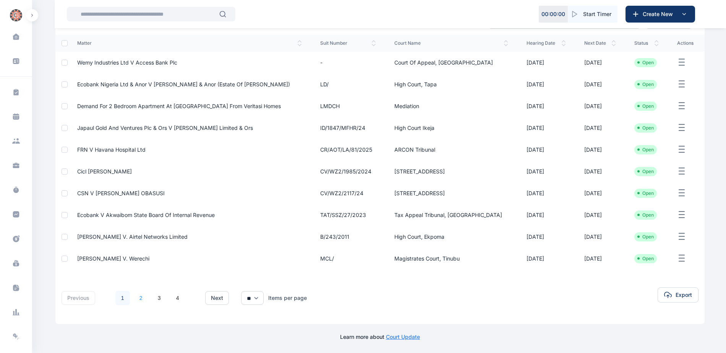
click at [141, 302] on link "2" at bounding box center [141, 298] width 15 height 15
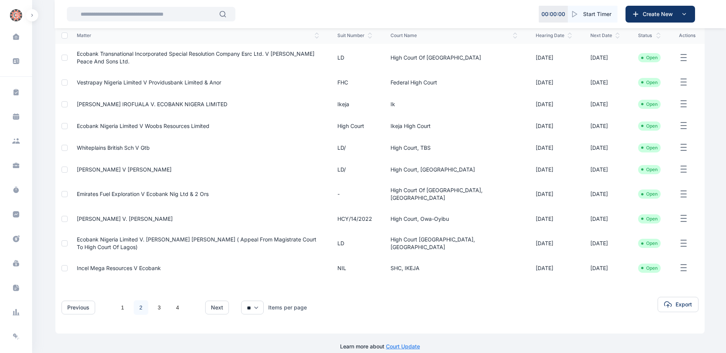
scroll to position [101, 0]
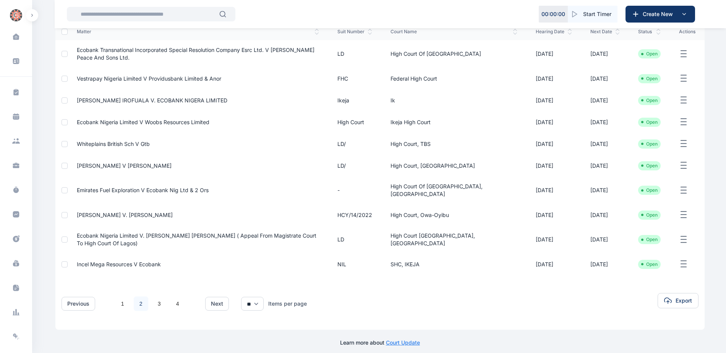
click at [129, 232] on span "Ecobank Nigeria Limited V. [PERSON_NAME] [PERSON_NAME] ( Appeal From Magistrate…" at bounding box center [197, 239] width 240 height 14
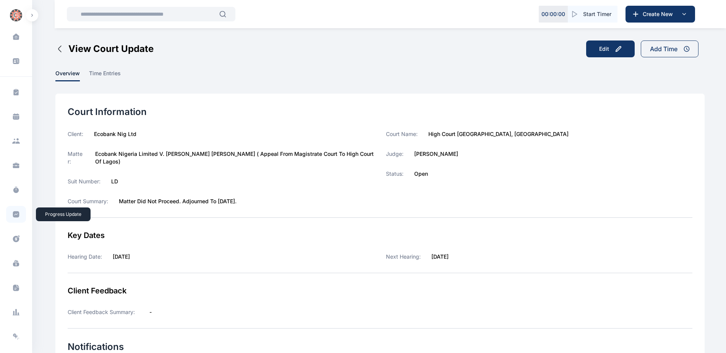
click at [15, 217] on icon at bounding box center [16, 214] width 6 height 6
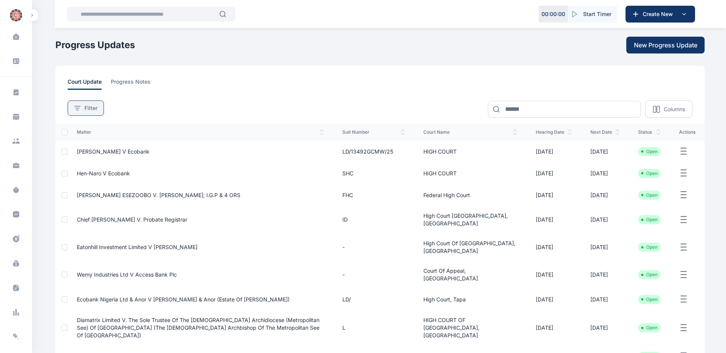
click at [99, 106] on button "Filter" at bounding box center [86, 108] width 36 height 15
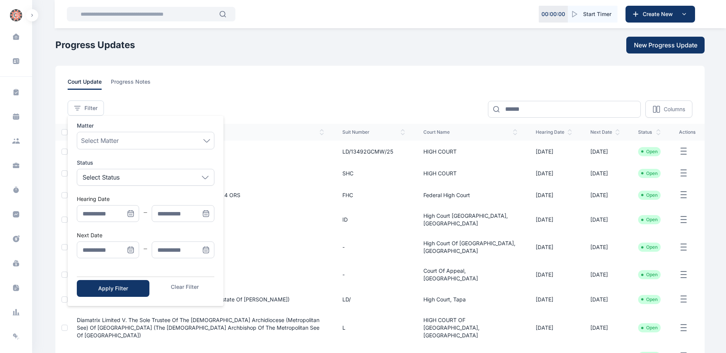
click at [133, 251] on icon "Menu" at bounding box center [131, 250] width 8 height 8
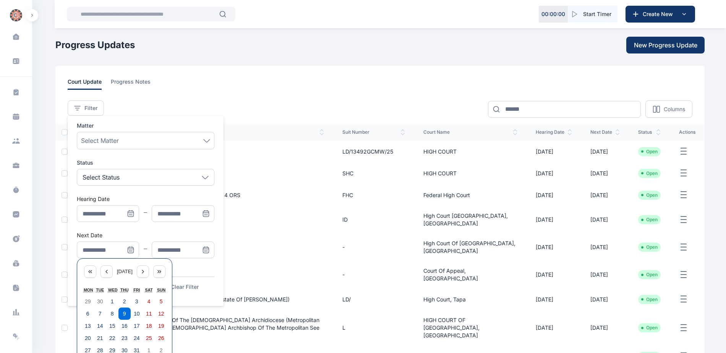
scroll to position [76, 0]
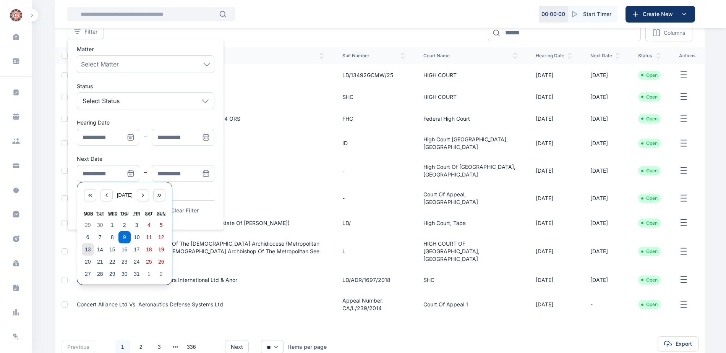
click at [87, 250] on abbr "13" at bounding box center [88, 250] width 6 height 6
type input "**********"
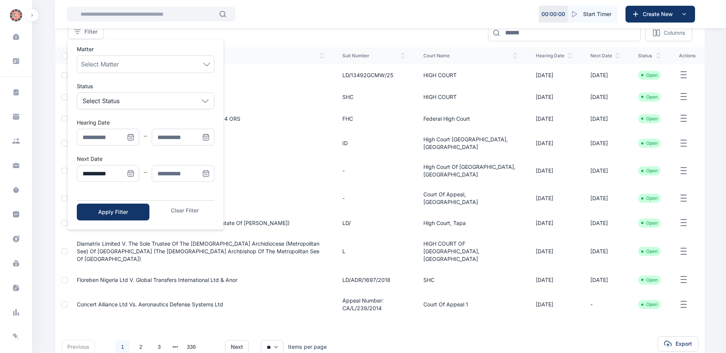
click at [205, 171] on icon "Menu" at bounding box center [206, 174] width 8 height 8
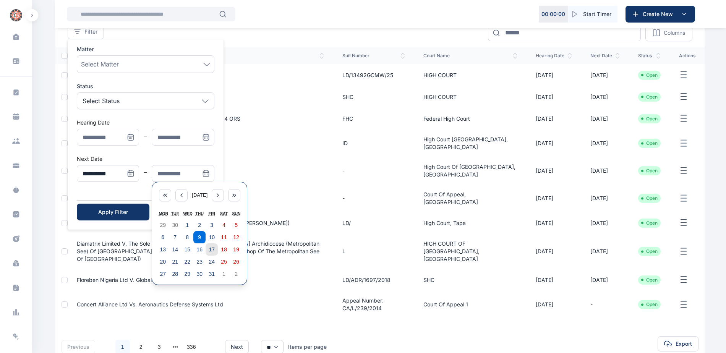
click at [214, 251] on abbr "17" at bounding box center [212, 250] width 6 height 6
type input "**********"
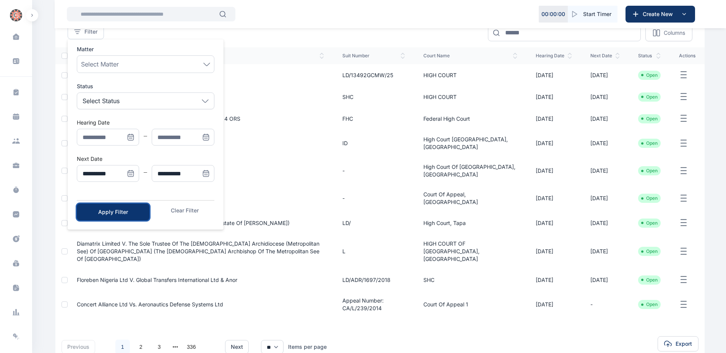
click at [123, 211] on div "Apply Filter" at bounding box center [113, 212] width 48 height 8
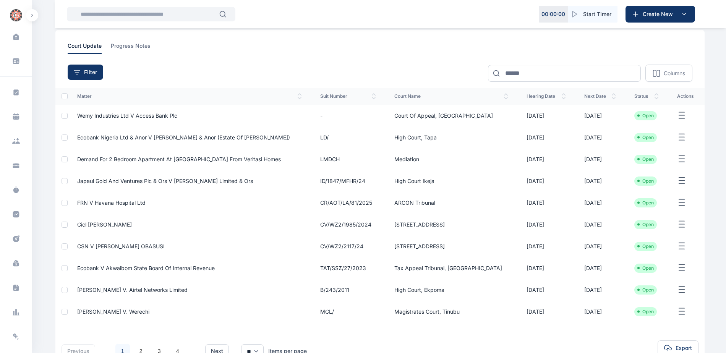
scroll to position [89, 0]
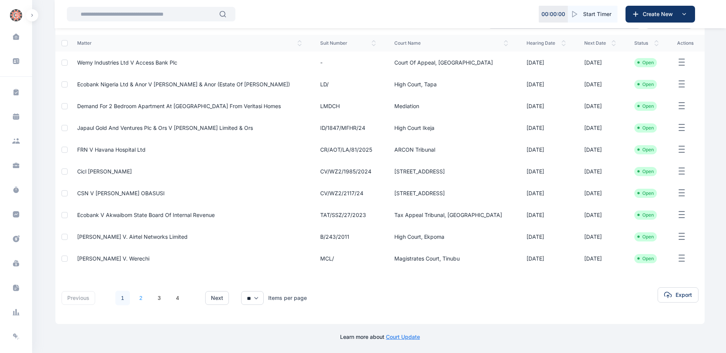
click at [140, 296] on link "2" at bounding box center [141, 298] width 15 height 15
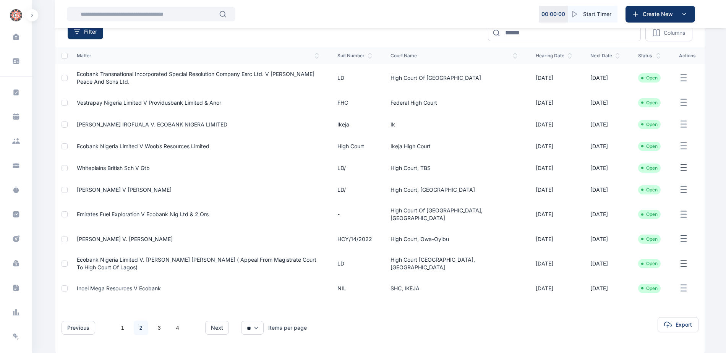
scroll to position [101, 0]
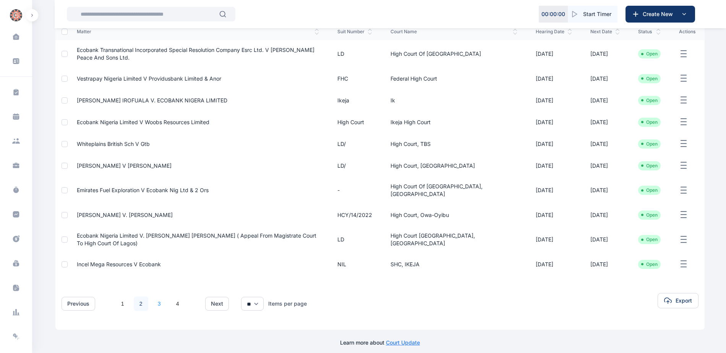
click at [159, 297] on link "3" at bounding box center [159, 304] width 15 height 15
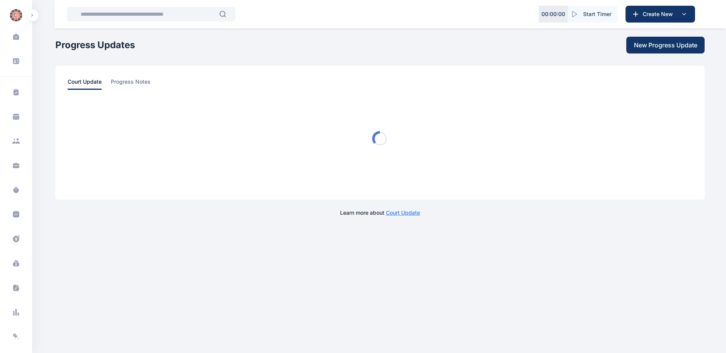
scroll to position [0, 0]
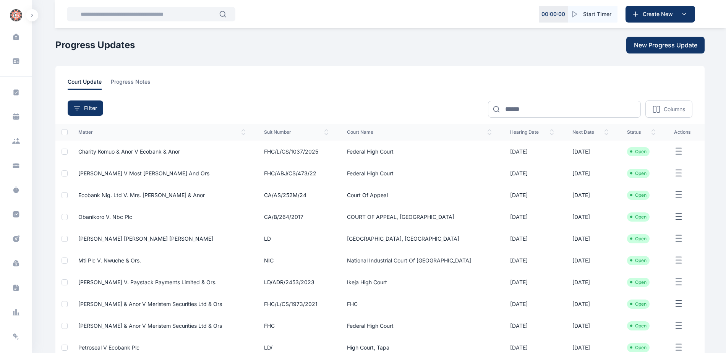
click at [143, 152] on span "Charity Komuo & Anor V Ecobank & Anor" at bounding box center [129, 151] width 102 height 6
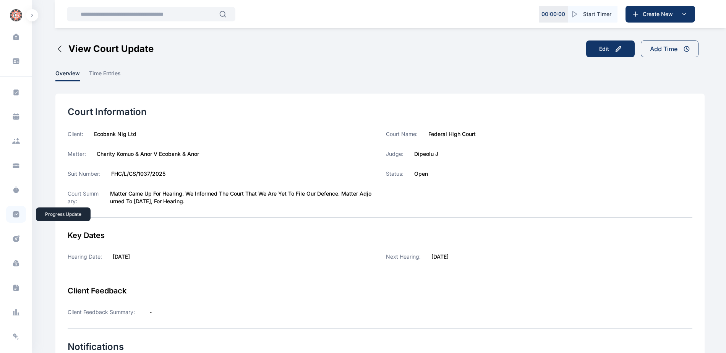
click at [16, 215] on icon at bounding box center [16, 215] width 8 height 8
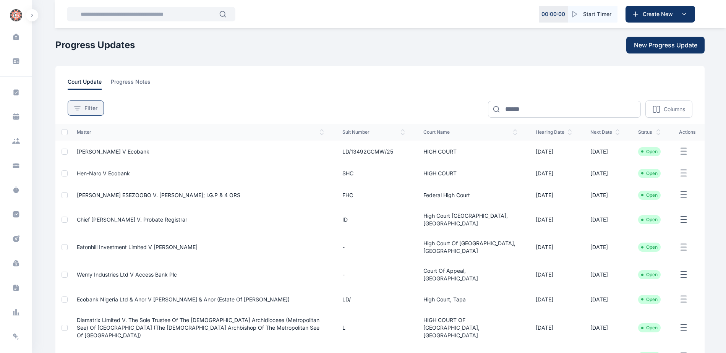
click at [80, 108] on icon at bounding box center [77, 108] width 6 height 5
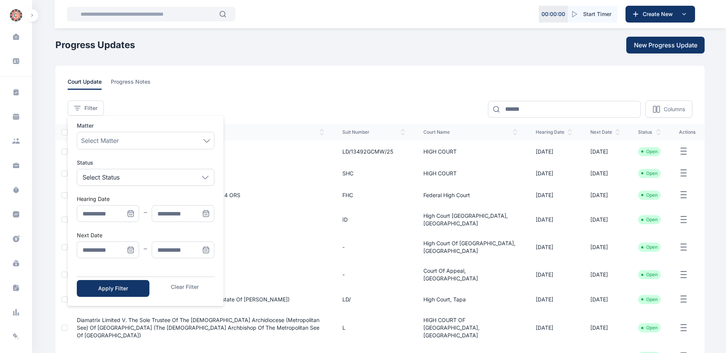
click at [131, 249] on icon "Menu" at bounding box center [130, 249] width 5 height 0
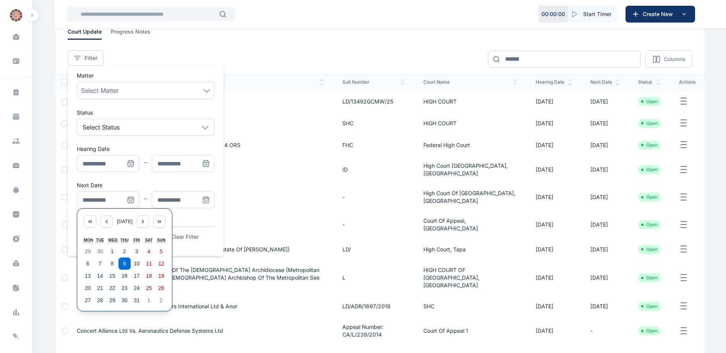
scroll to position [106, 0]
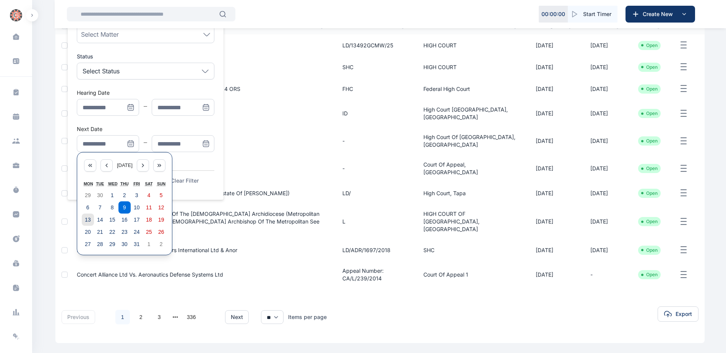
click at [85, 220] on abbr "13" at bounding box center [88, 220] width 6 height 6
type input "**********"
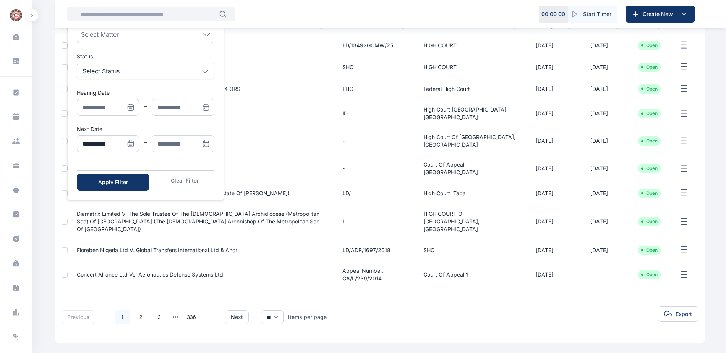
click at [207, 145] on icon "Menu" at bounding box center [207, 145] width 0 height 0
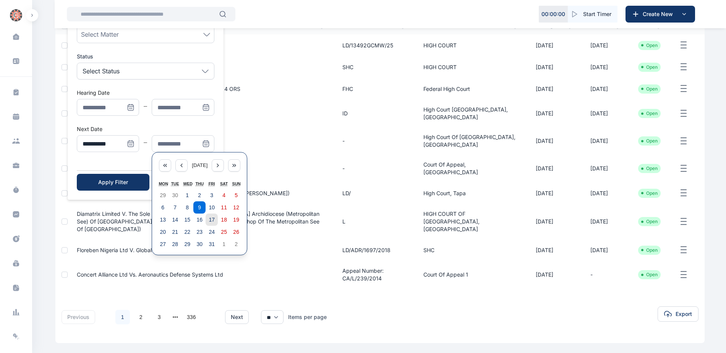
click at [215, 221] on button "17" at bounding box center [212, 220] width 12 height 12
type input "**********"
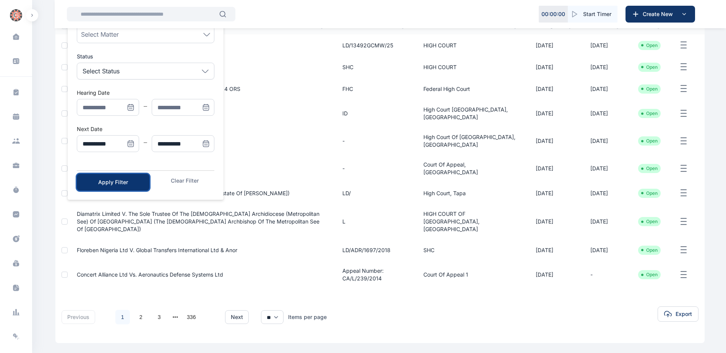
click at [107, 180] on div "Apply Filter" at bounding box center [113, 182] width 48 height 8
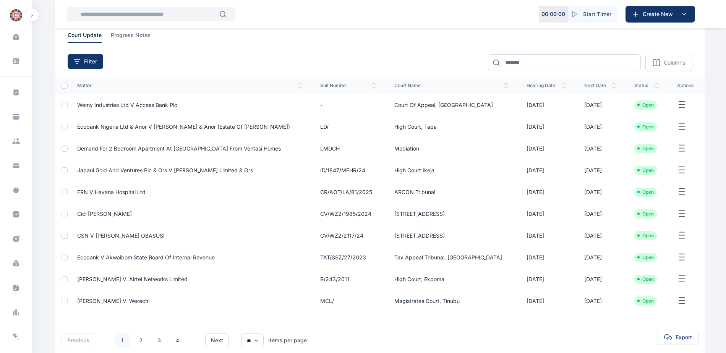
scroll to position [89, 0]
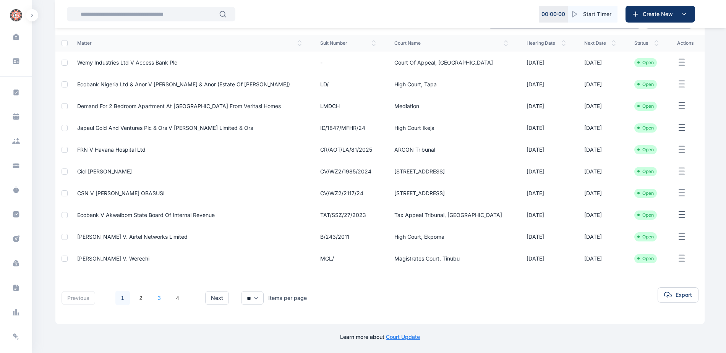
click at [159, 297] on link "3" at bounding box center [159, 298] width 15 height 15
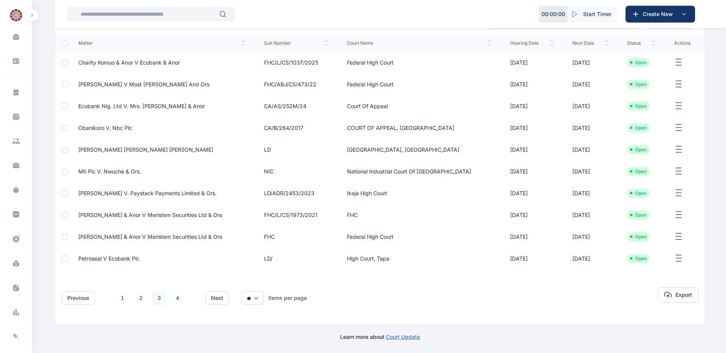
click at [135, 149] on span "[PERSON_NAME] [PERSON_NAME] [PERSON_NAME]" at bounding box center [145, 149] width 135 height 6
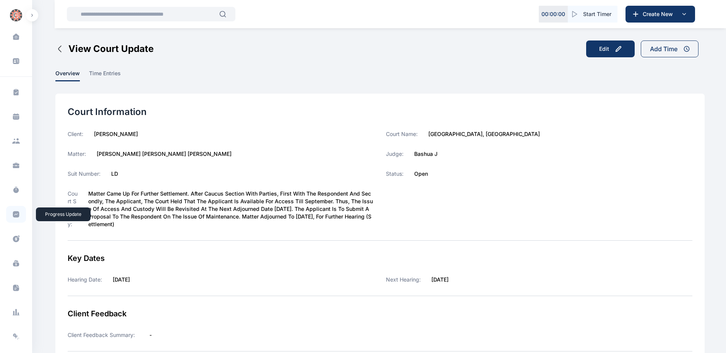
click at [16, 210] on span at bounding box center [16, 214] width 20 height 17
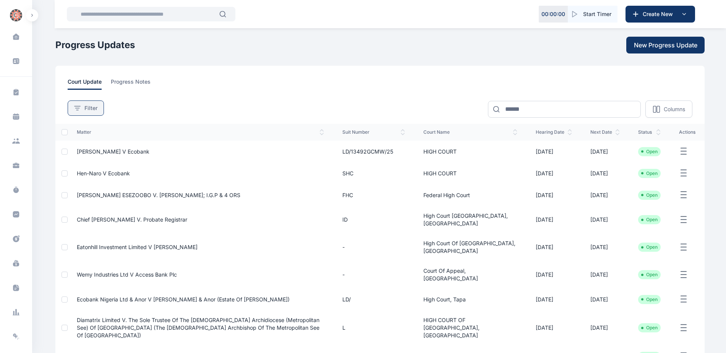
click at [91, 110] on span "Filter" at bounding box center [90, 108] width 13 height 8
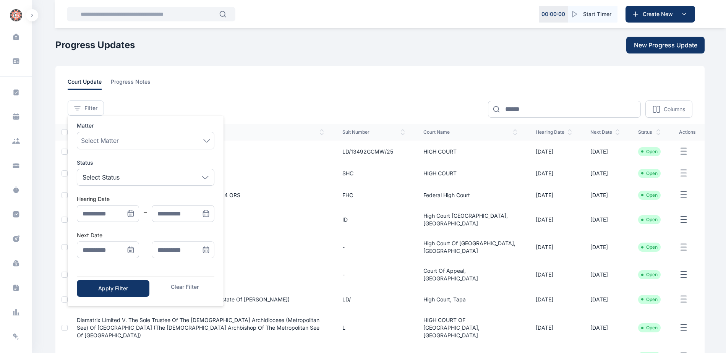
click at [130, 248] on icon "Menu" at bounding box center [131, 250] width 8 height 8
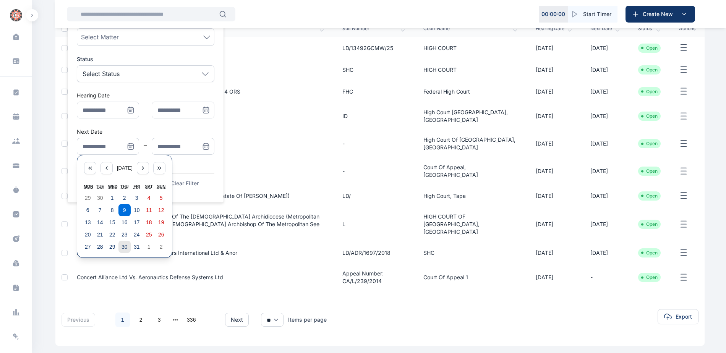
scroll to position [106, 0]
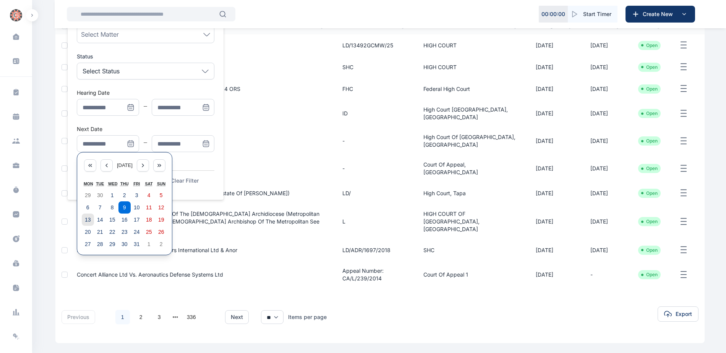
click at [89, 221] on abbr "13" at bounding box center [88, 220] width 6 height 6
type input "**********"
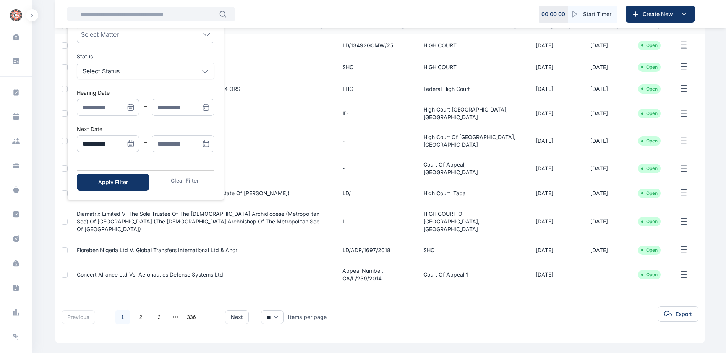
click at [207, 143] on icon "Menu" at bounding box center [206, 144] width 8 height 8
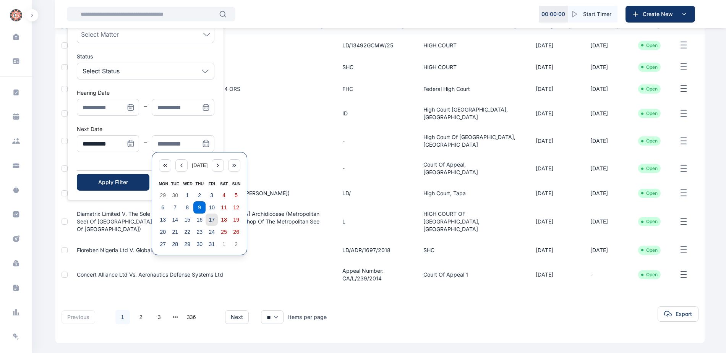
click at [209, 220] on abbr "17" at bounding box center [212, 220] width 6 height 6
type input "**********"
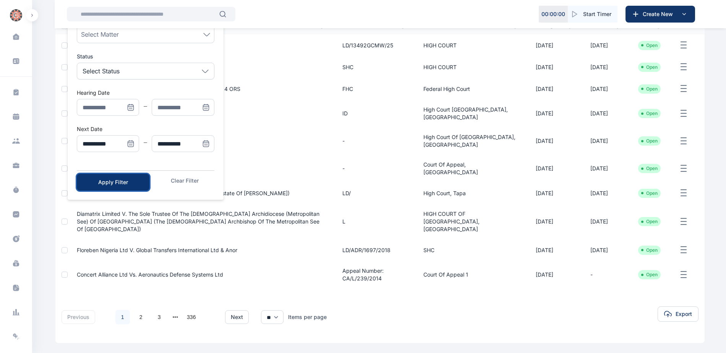
click at [132, 185] on div "Apply Filter" at bounding box center [113, 182] width 48 height 8
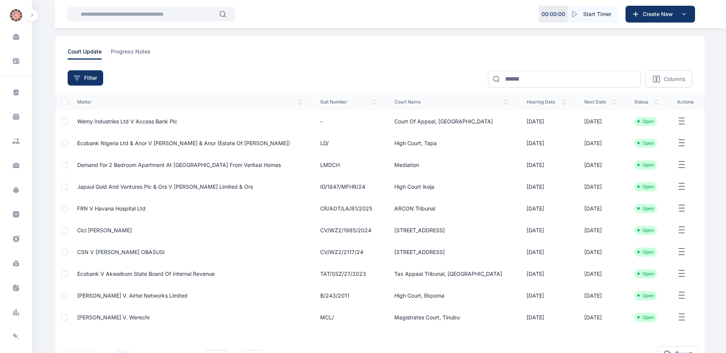
scroll to position [89, 0]
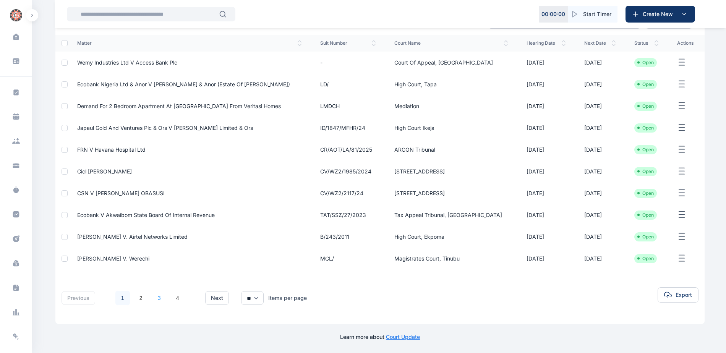
click at [156, 299] on link "3" at bounding box center [159, 298] width 15 height 15
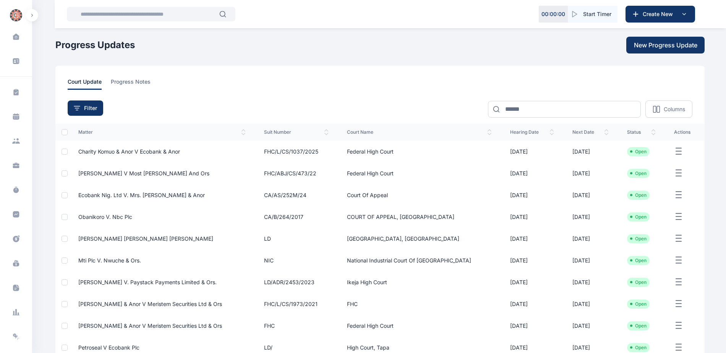
click at [145, 237] on span "[PERSON_NAME] [PERSON_NAME] [PERSON_NAME]" at bounding box center [145, 238] width 135 height 6
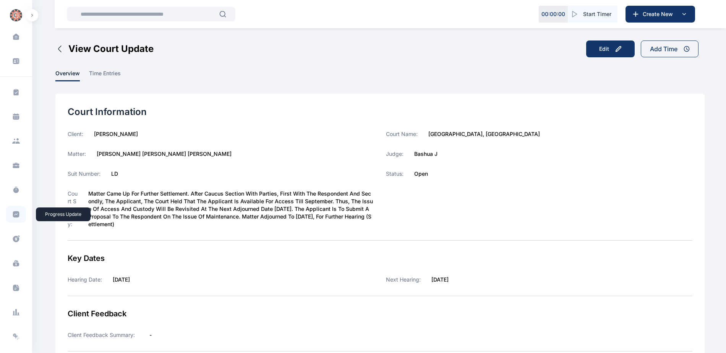
click at [13, 211] on icon at bounding box center [16, 215] width 8 height 8
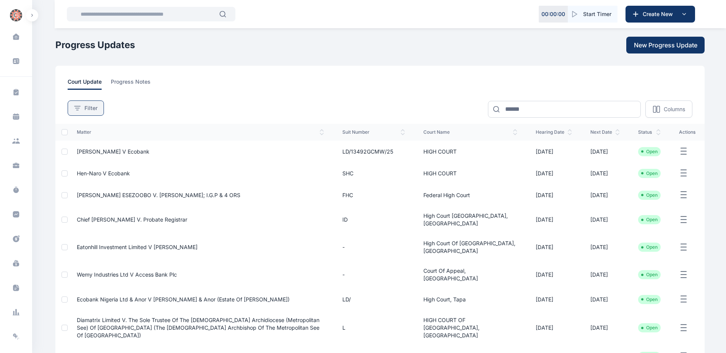
click at [80, 107] on icon at bounding box center [77, 108] width 6 height 5
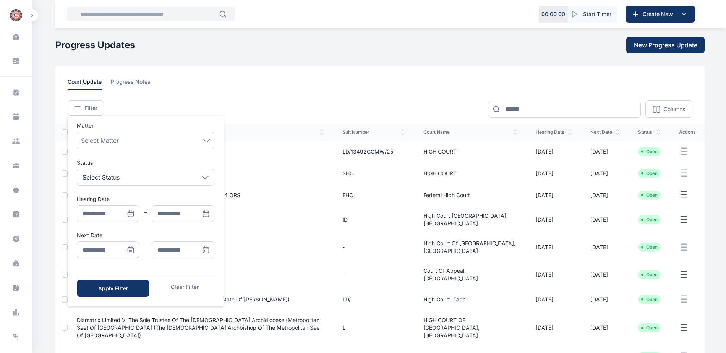
click at [130, 248] on icon "Menu" at bounding box center [131, 250] width 8 height 8
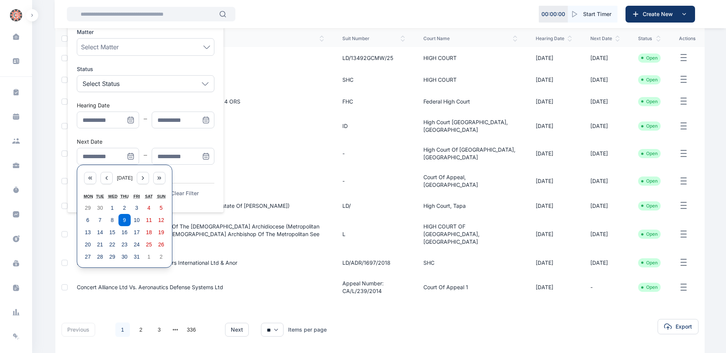
scroll to position [106, 0]
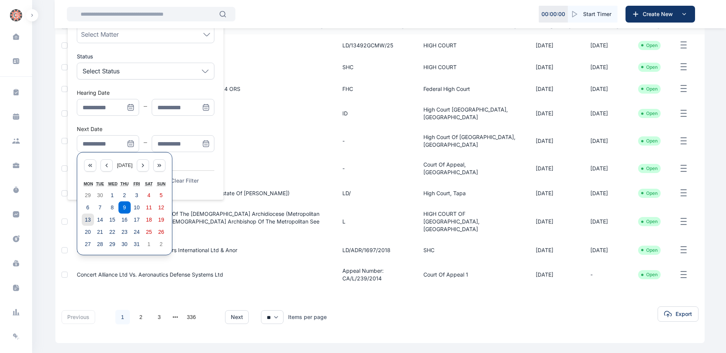
click at [89, 218] on abbr "13" at bounding box center [88, 220] width 6 height 6
type input "**********"
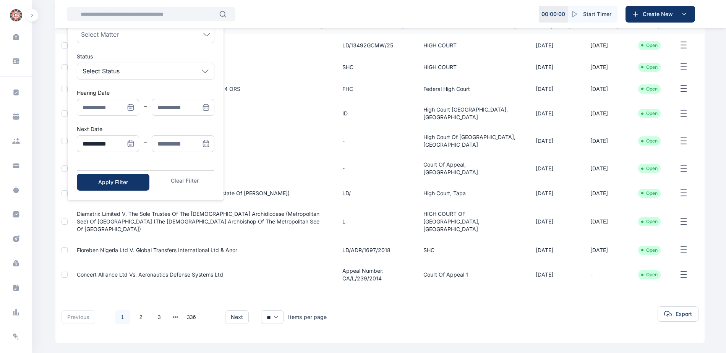
click at [205, 140] on icon "Menu" at bounding box center [206, 144] width 8 height 8
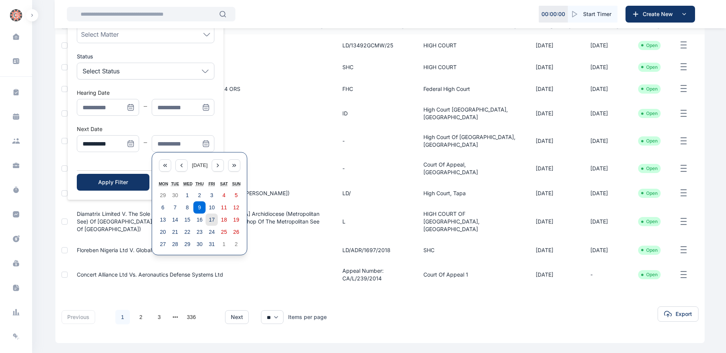
click at [209, 220] on abbr "17" at bounding box center [212, 220] width 6 height 6
type input "**********"
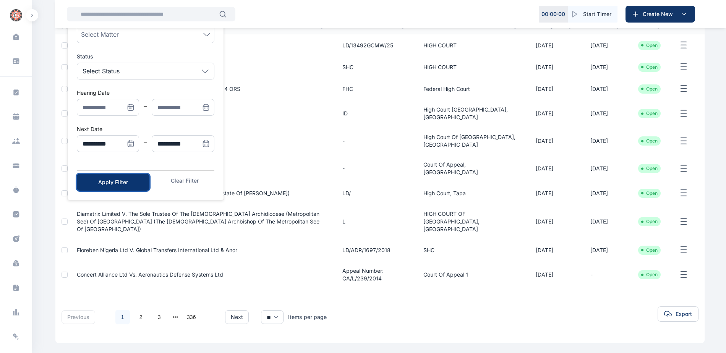
click at [129, 182] on div "Apply Filter" at bounding box center [113, 182] width 48 height 8
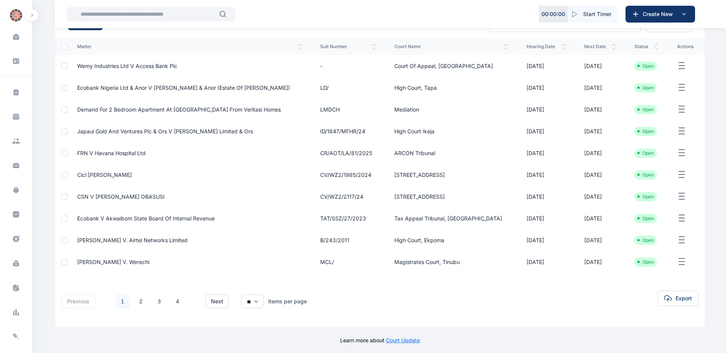
scroll to position [89, 0]
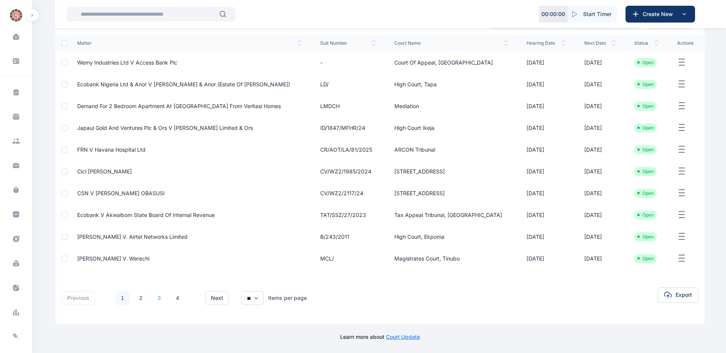
click at [157, 299] on link "3" at bounding box center [159, 298] width 15 height 15
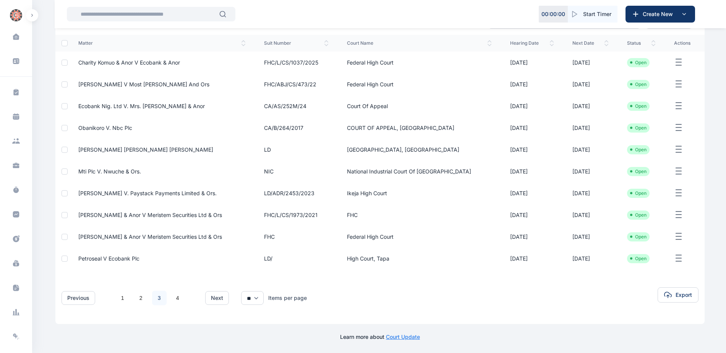
click at [122, 172] on span "Mti Plc V. Nwuche & Ors." at bounding box center [109, 171] width 63 height 6
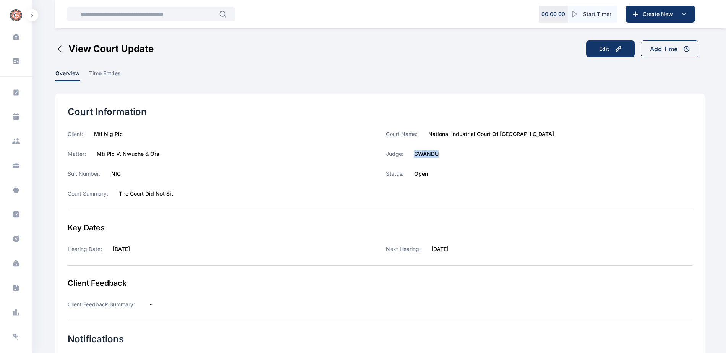
drag, startPoint x: 414, startPoint y: 153, endPoint x: 441, endPoint y: 153, distance: 27.1
click at [441, 153] on div "Judge: GWANDU" at bounding box center [539, 154] width 307 height 8
copy label "GWANDU"
click at [16, 214] on icon at bounding box center [16, 215] width 8 height 8
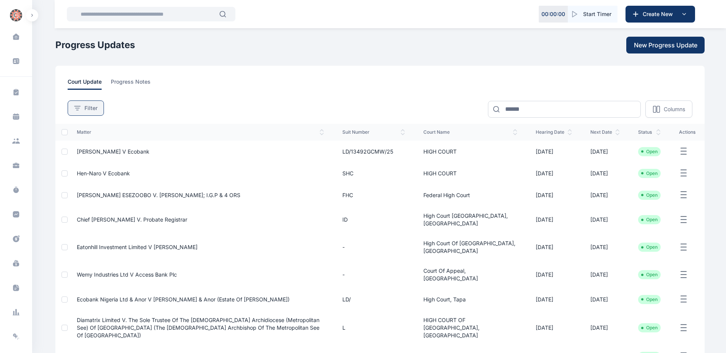
click at [80, 110] on div "Filter" at bounding box center [85, 108] width 23 height 8
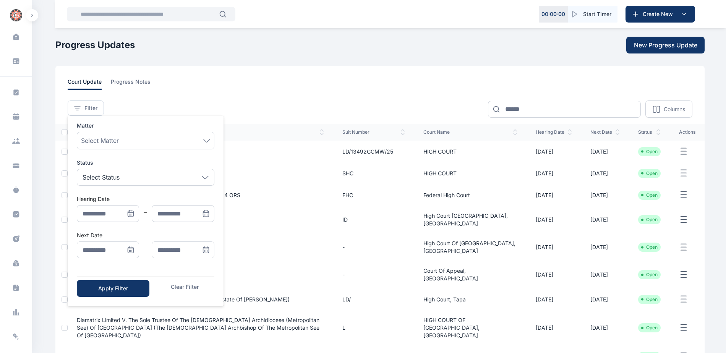
click at [130, 251] on icon "Menu" at bounding box center [130, 251] width 0 height 0
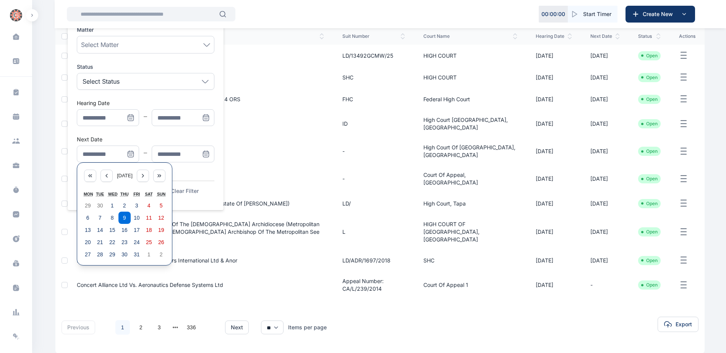
scroll to position [106, 0]
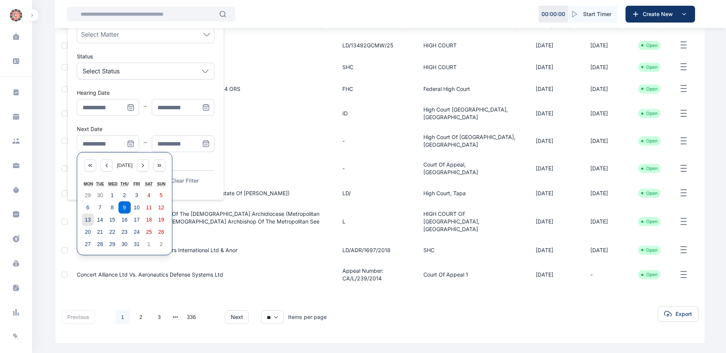
click at [86, 221] on abbr "13" at bounding box center [88, 220] width 6 height 6
type input "**********"
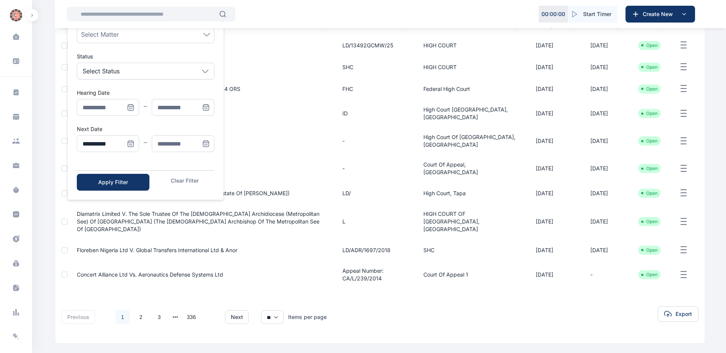
click at [203, 141] on icon "Menu" at bounding box center [206, 144] width 6 height 6
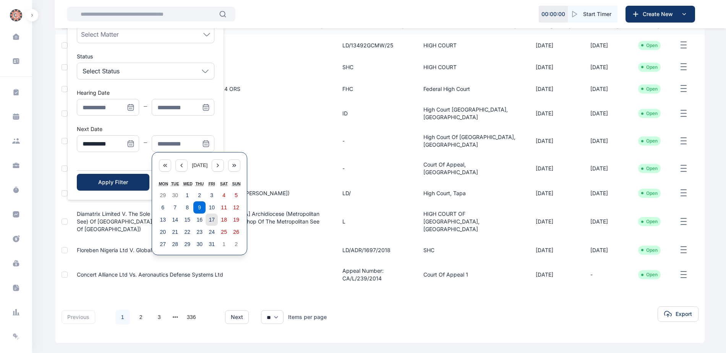
click at [213, 217] on abbr "17" at bounding box center [212, 220] width 6 height 6
type input "**********"
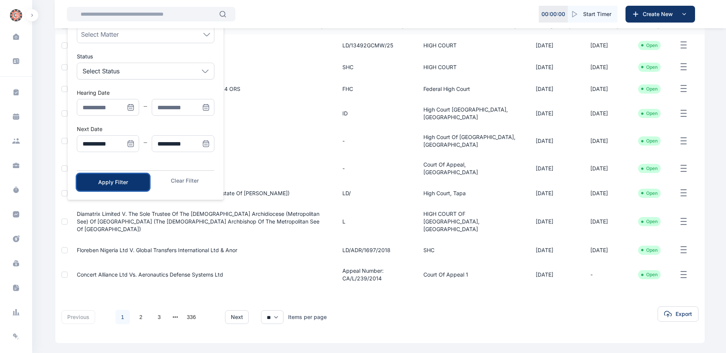
click at [135, 180] on div "Apply Filter" at bounding box center [113, 182] width 48 height 8
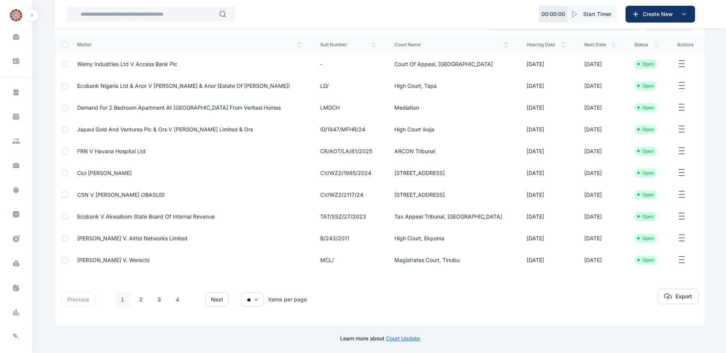
scroll to position [89, 0]
click at [160, 299] on link "3" at bounding box center [159, 298] width 15 height 15
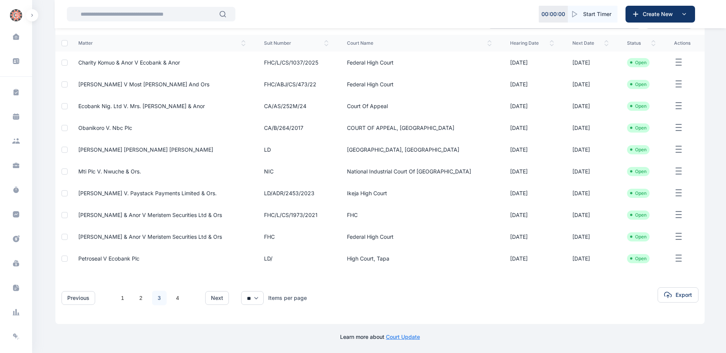
click at [142, 190] on span "[PERSON_NAME] v. Paystack Payments Limited & Ors." at bounding box center [147, 193] width 138 height 6
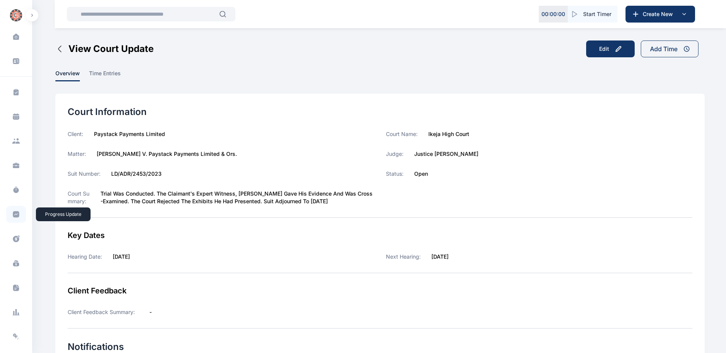
click at [15, 215] on icon at bounding box center [16, 215] width 8 height 8
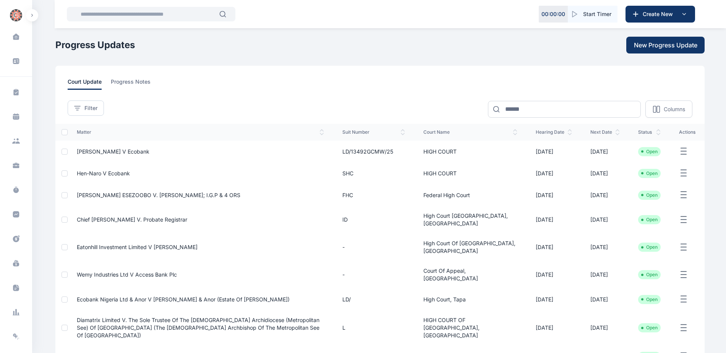
click at [90, 114] on button "Filter" at bounding box center [86, 108] width 36 height 15
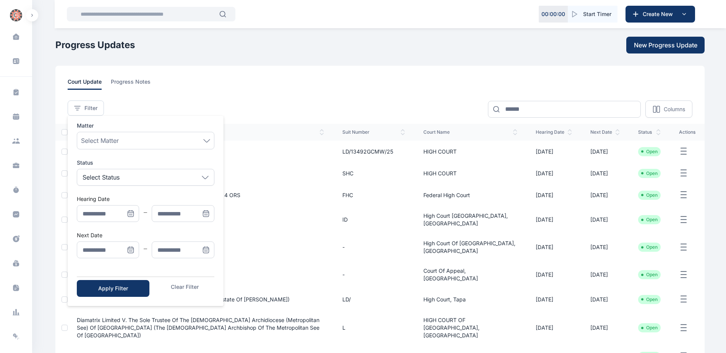
click at [128, 250] on icon "Menu" at bounding box center [131, 250] width 8 height 8
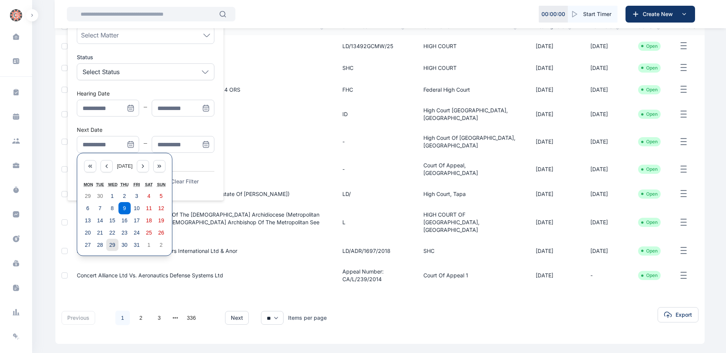
scroll to position [106, 0]
click at [86, 217] on abbr "13" at bounding box center [88, 220] width 6 height 6
type input "**********"
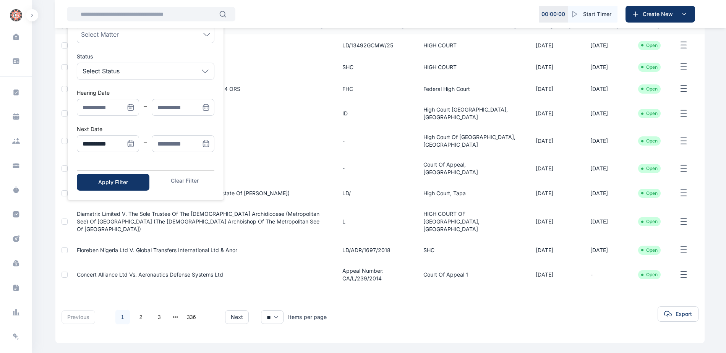
click at [202, 142] on icon "Menu" at bounding box center [206, 144] width 8 height 8
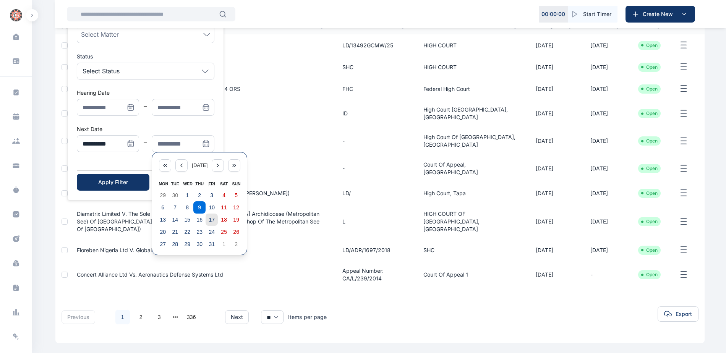
click at [211, 219] on abbr "17" at bounding box center [212, 220] width 6 height 6
type input "**********"
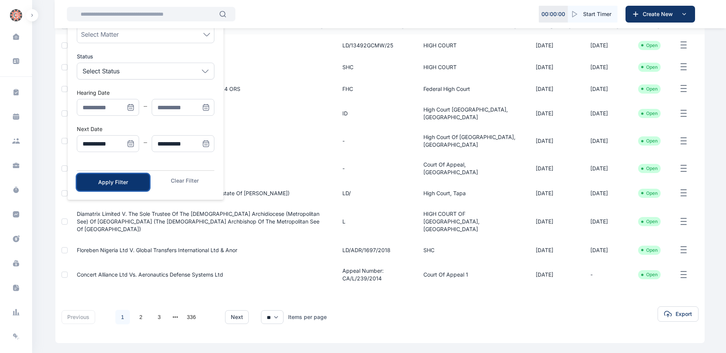
click at [120, 184] on div "Apply Filter" at bounding box center [113, 182] width 48 height 8
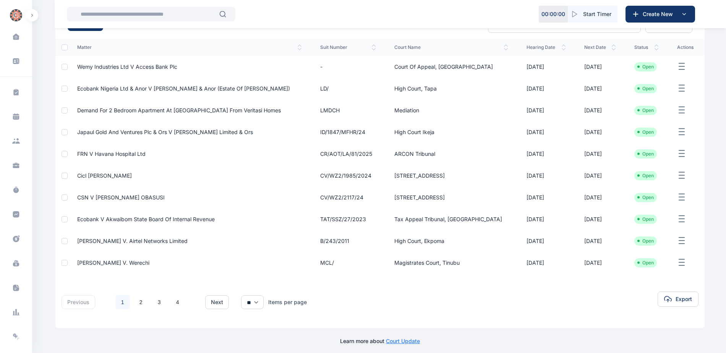
scroll to position [89, 0]
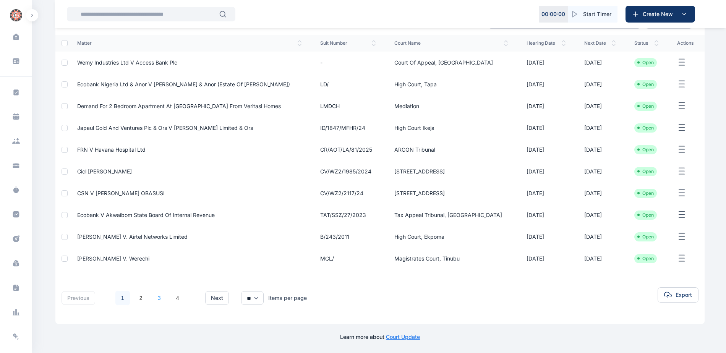
click at [159, 295] on link "3" at bounding box center [159, 298] width 15 height 15
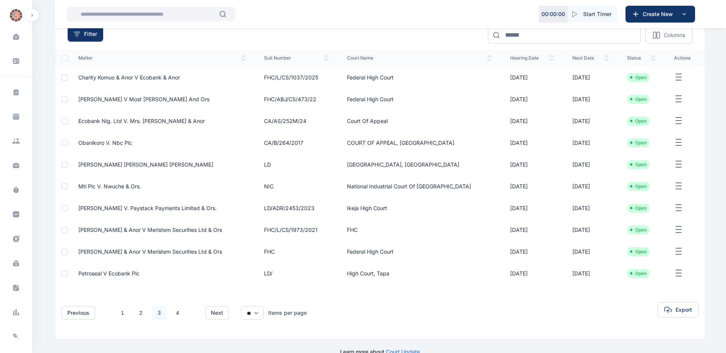
scroll to position [76, 0]
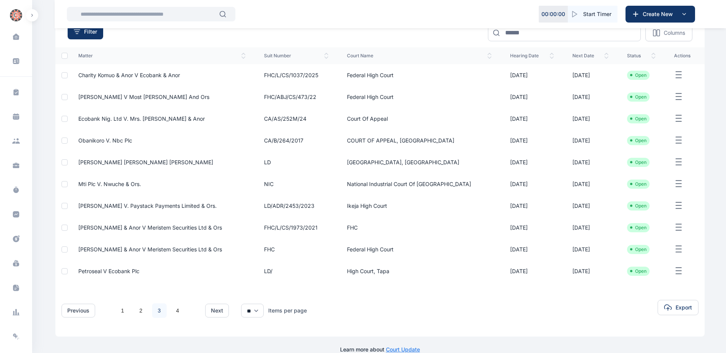
click at [156, 308] on link "3" at bounding box center [159, 310] width 15 height 15
click at [182, 228] on span "[PERSON_NAME] & Anor V Meristem Securities Ltd & Ors" at bounding box center [150, 227] width 144 height 6
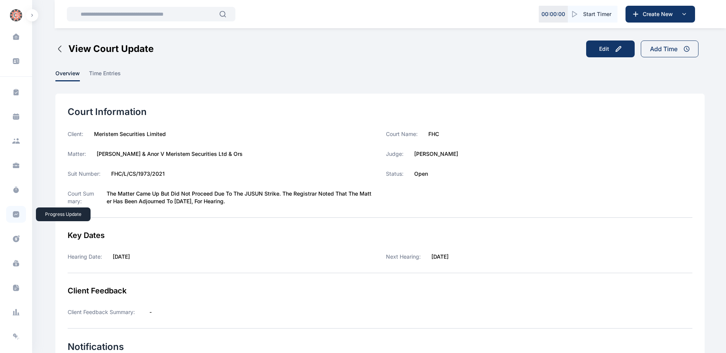
click at [12, 217] on icon at bounding box center [16, 215] width 8 height 8
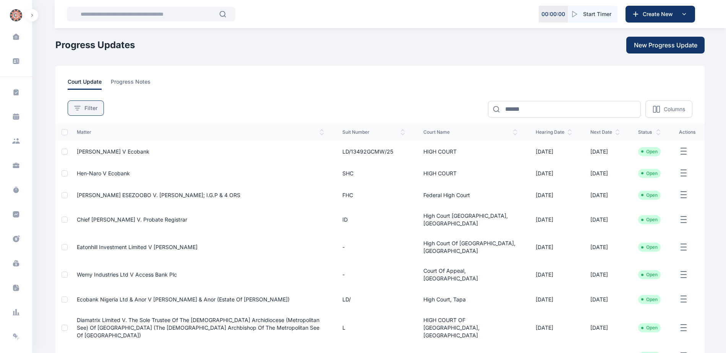
click at [101, 112] on button "Filter" at bounding box center [86, 108] width 36 height 15
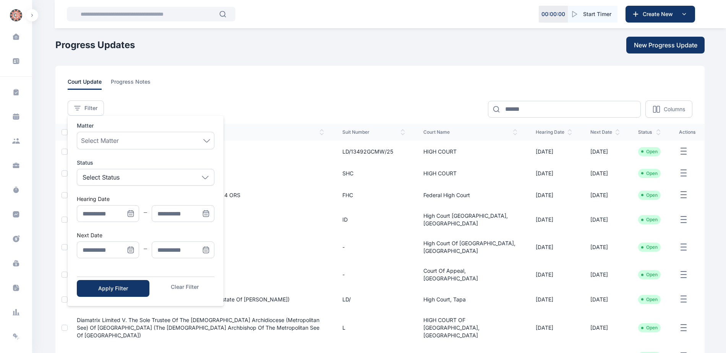
click at [130, 250] on icon "Menu" at bounding box center [131, 250] width 8 height 8
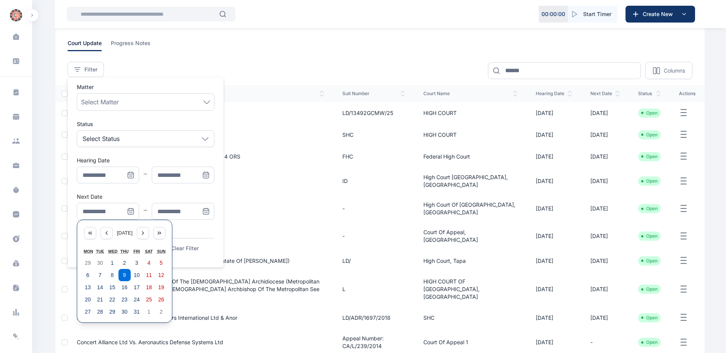
scroll to position [106, 0]
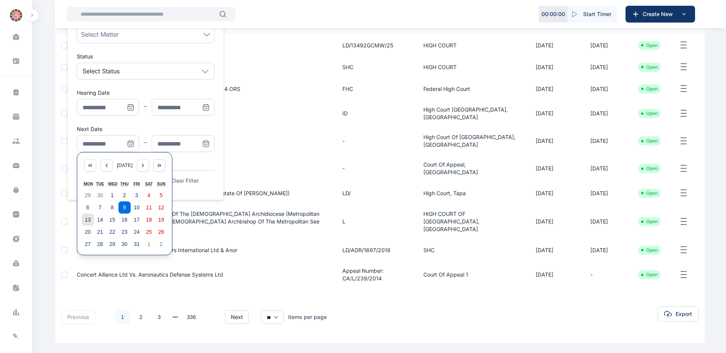
click at [91, 222] on button "13" at bounding box center [88, 220] width 12 height 12
type input "**********"
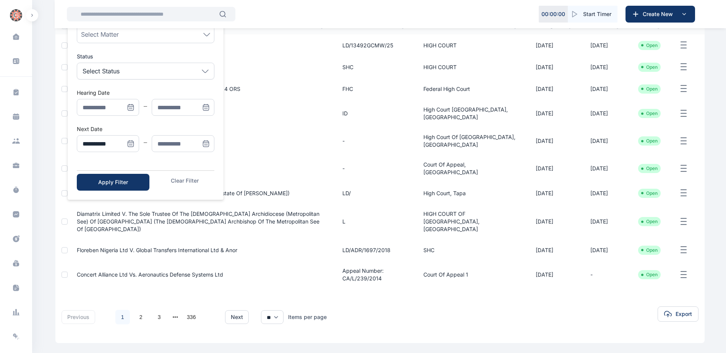
click at [203, 144] on icon "Menu" at bounding box center [206, 144] width 6 height 6
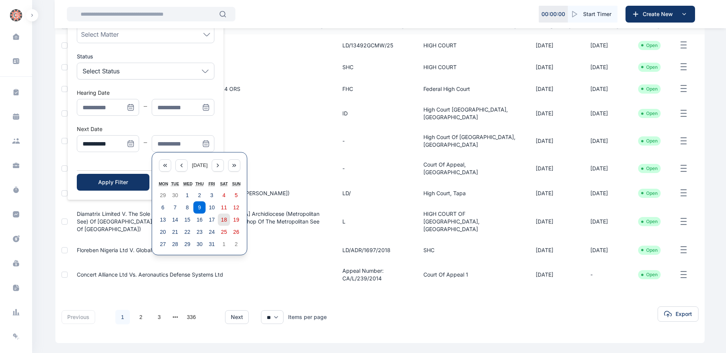
click at [220, 221] on button "18" at bounding box center [224, 220] width 12 height 12
type input "**********"
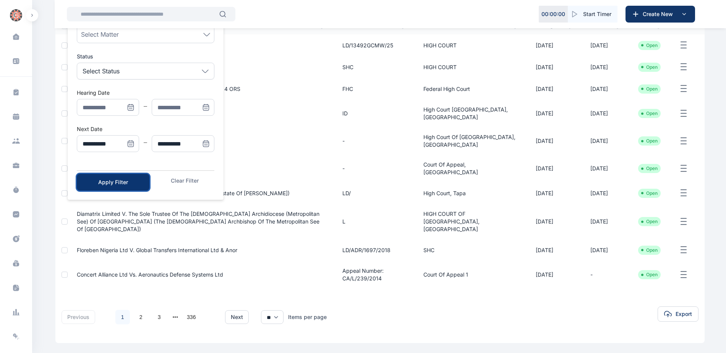
click at [110, 185] on div "Apply Filter" at bounding box center [113, 182] width 48 height 8
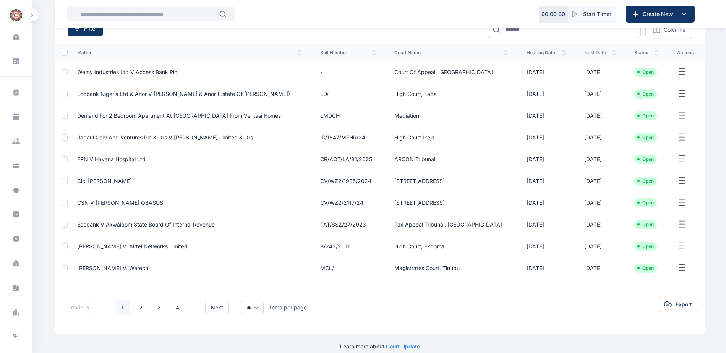
scroll to position [89, 0]
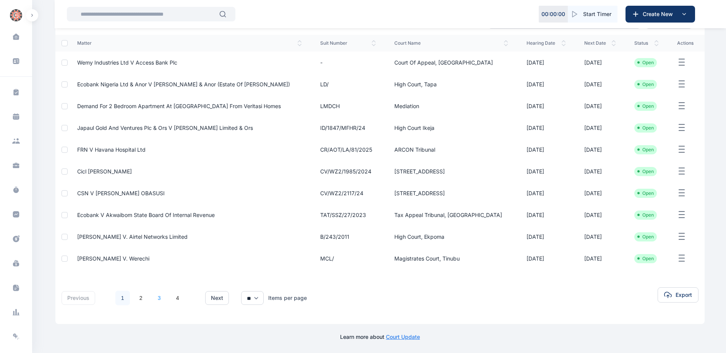
click at [161, 294] on link "3" at bounding box center [159, 298] width 15 height 15
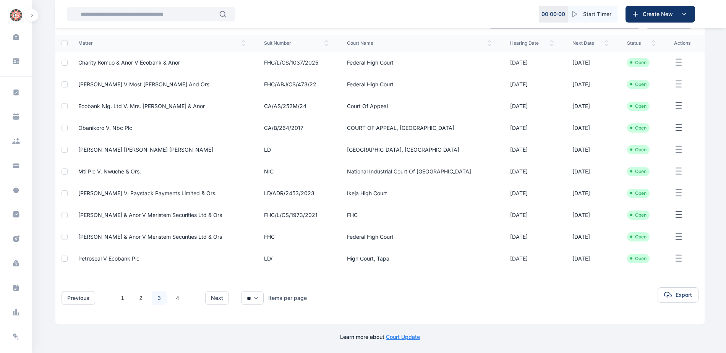
click at [89, 255] on span "Petroseal V Ecobank Plc" at bounding box center [108, 258] width 61 height 6
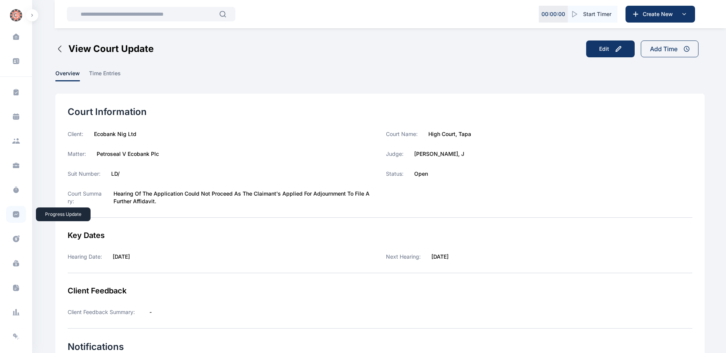
click at [10, 213] on span at bounding box center [16, 214] width 20 height 17
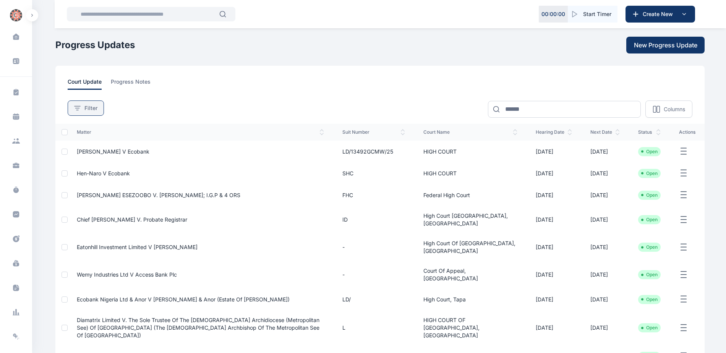
click at [95, 109] on span "Filter" at bounding box center [90, 108] width 13 height 8
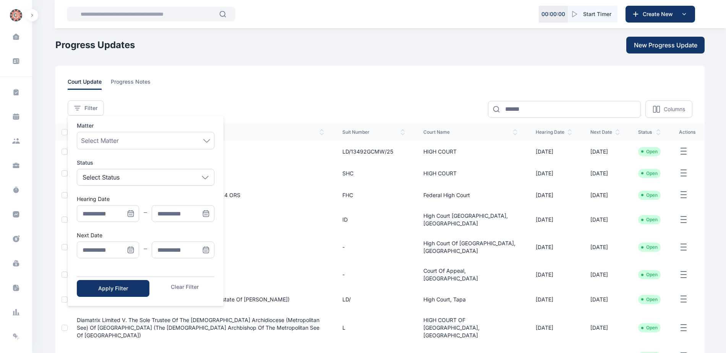
click at [130, 246] on span "Menu" at bounding box center [130, 250] width 17 height 17
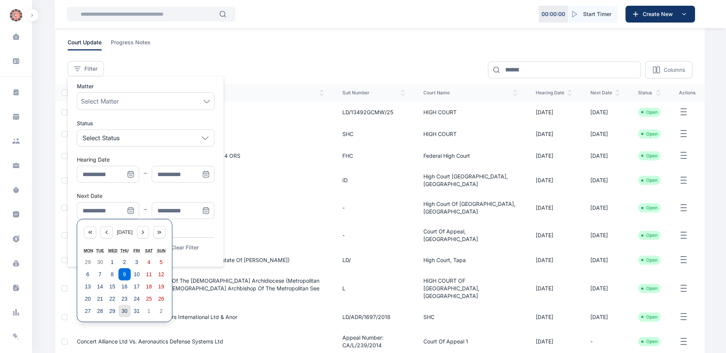
scroll to position [106, 0]
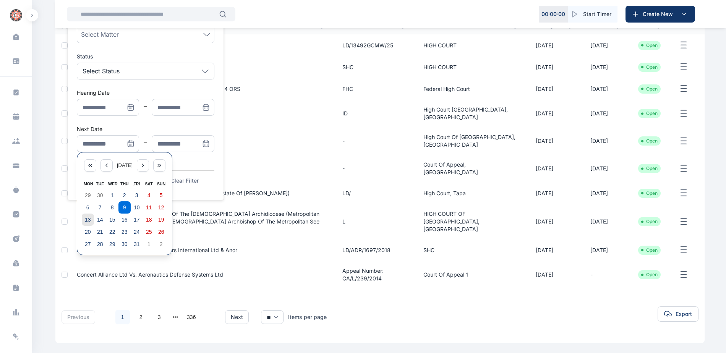
drag, startPoint x: 87, startPoint y: 217, endPoint x: 142, endPoint y: 184, distance: 64.1
click at [88, 217] on abbr "13" at bounding box center [88, 220] width 6 height 6
type input "**********"
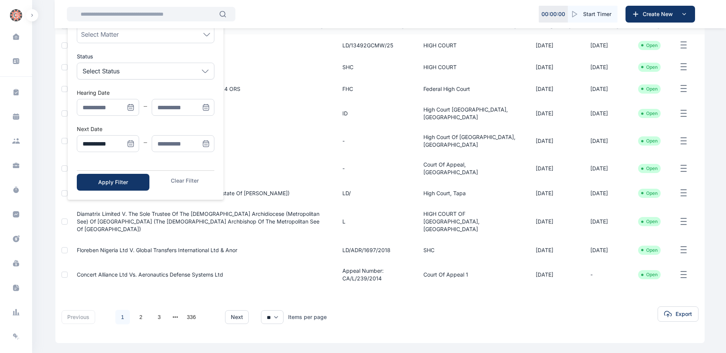
click at [202, 139] on span "Menu" at bounding box center [206, 143] width 17 height 17
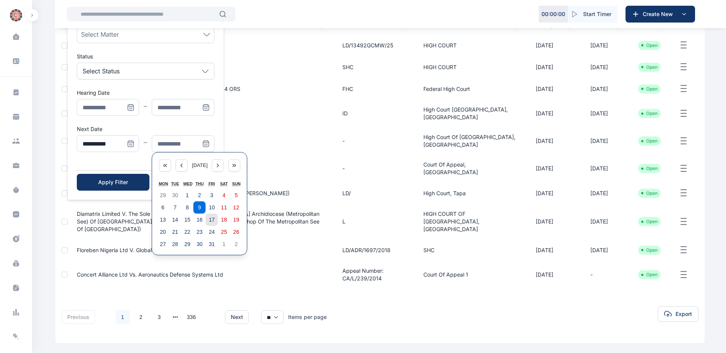
click at [214, 219] on abbr "17" at bounding box center [212, 220] width 6 height 6
type input "**********"
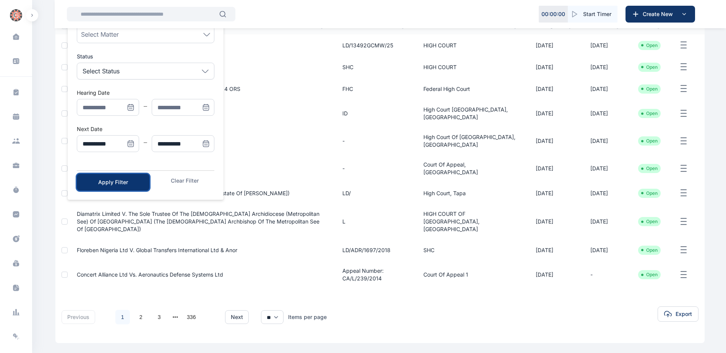
click at [106, 180] on div "Apply Filter" at bounding box center [113, 182] width 48 height 8
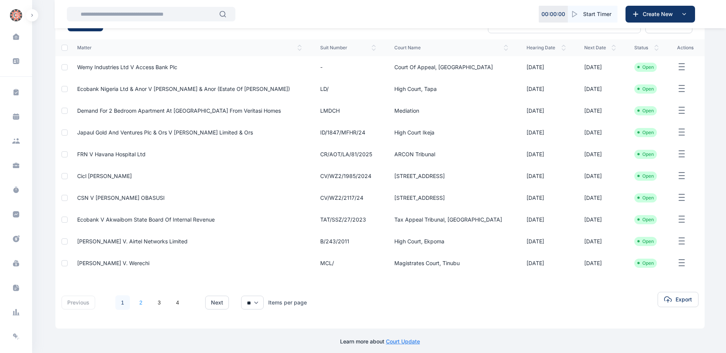
scroll to position [89, 0]
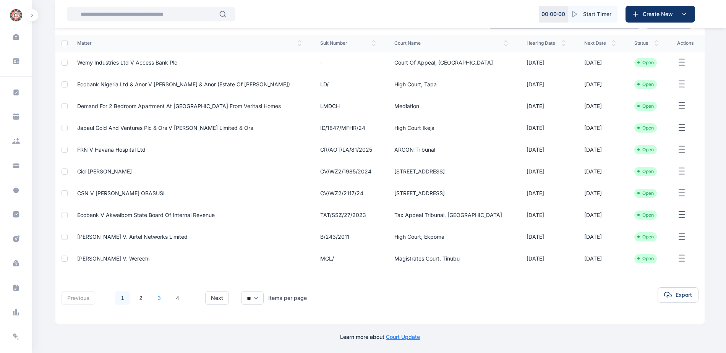
click at [156, 296] on link "3" at bounding box center [159, 298] width 15 height 15
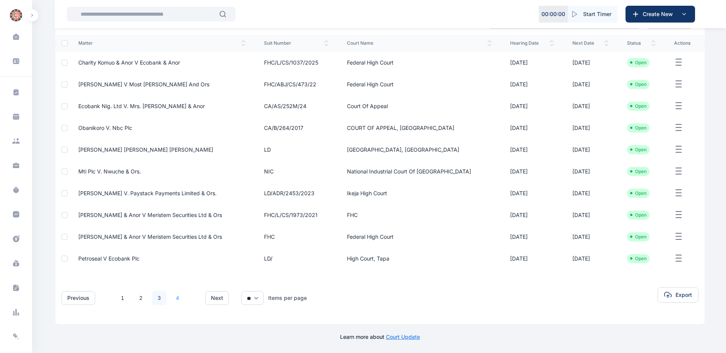
click at [179, 300] on link "4" at bounding box center [177, 298] width 15 height 15
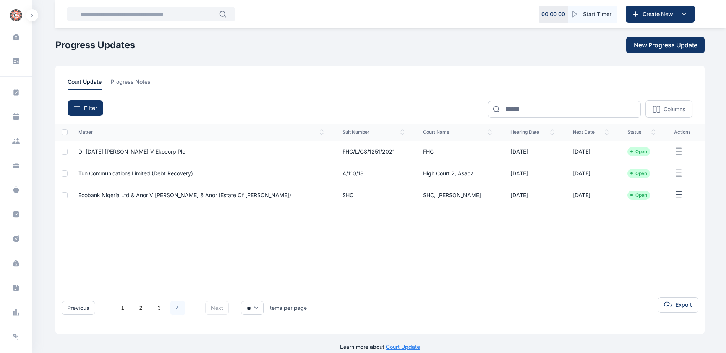
click at [111, 153] on span "Dr [DATE] [PERSON_NAME] V Ekocorp Plc" at bounding box center [131, 151] width 107 height 6
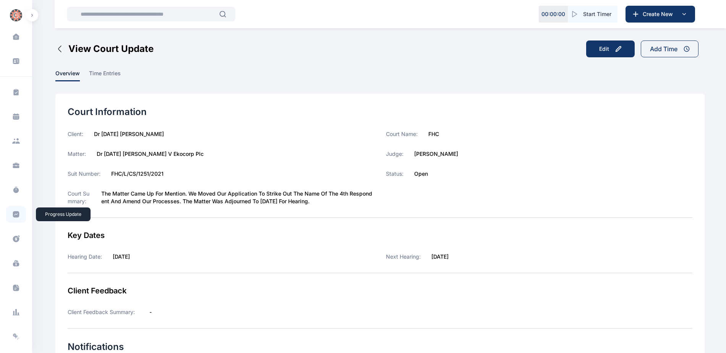
click at [16, 217] on icon at bounding box center [16, 214] width 6 height 6
click at [14, 213] on icon at bounding box center [16, 214] width 6 height 6
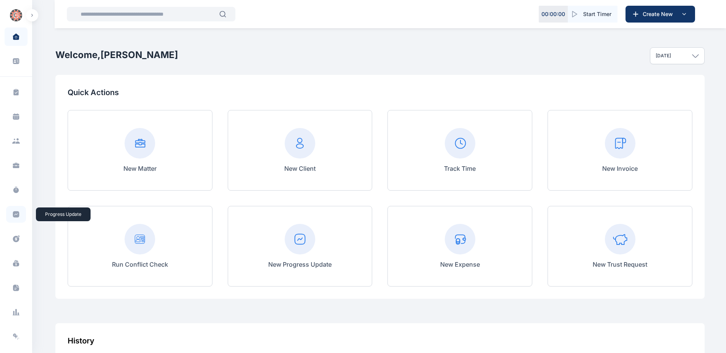
click at [13, 215] on icon at bounding box center [16, 214] width 6 height 6
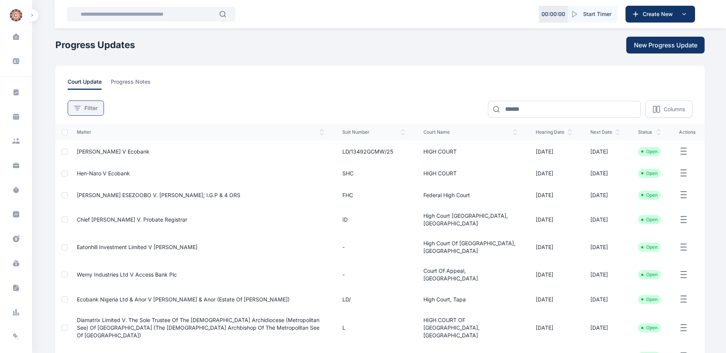
click at [86, 109] on span "Filter" at bounding box center [90, 108] width 13 height 8
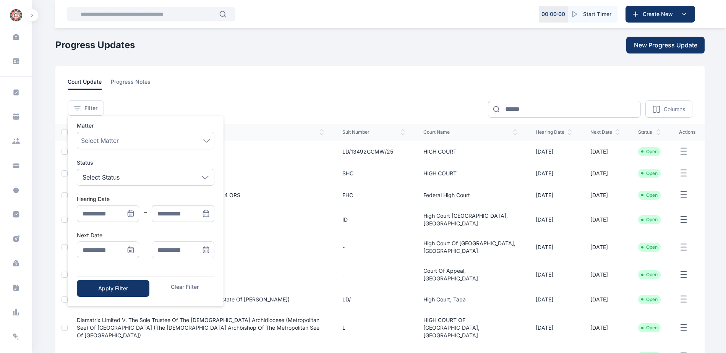
click at [131, 250] on icon "Menu" at bounding box center [131, 250] width 8 height 8
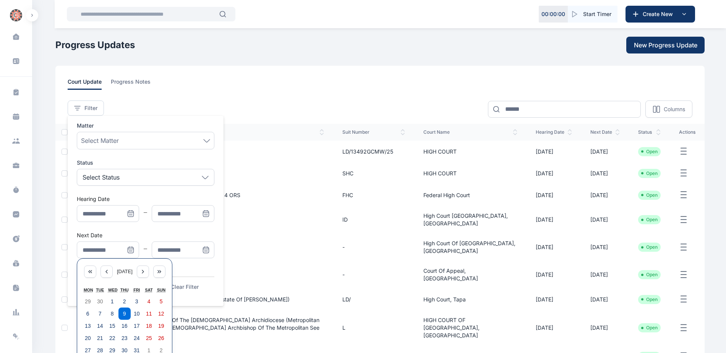
scroll to position [106, 0]
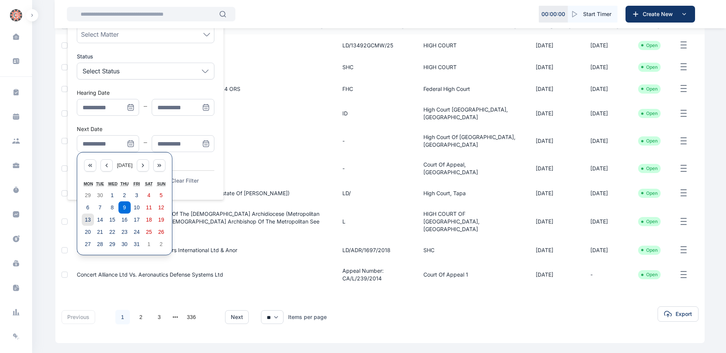
click at [89, 220] on abbr "13" at bounding box center [88, 220] width 6 height 6
type input "**********"
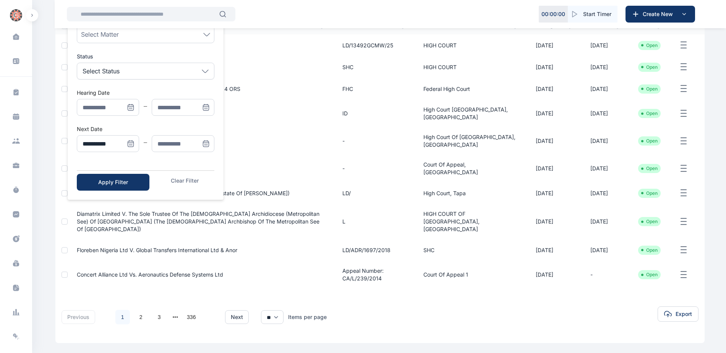
click at [207, 143] on icon "Menu" at bounding box center [206, 144] width 8 height 8
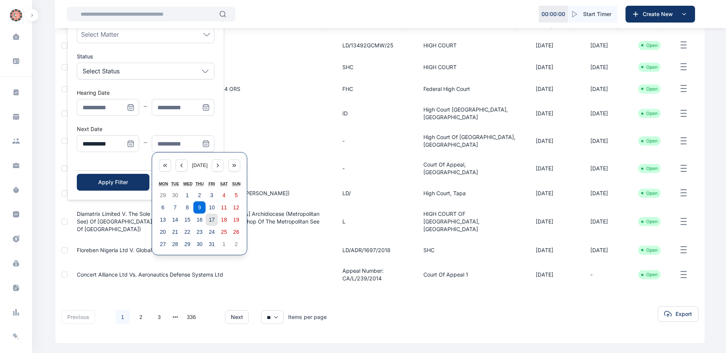
click at [214, 219] on abbr "17" at bounding box center [212, 220] width 6 height 6
type input "**********"
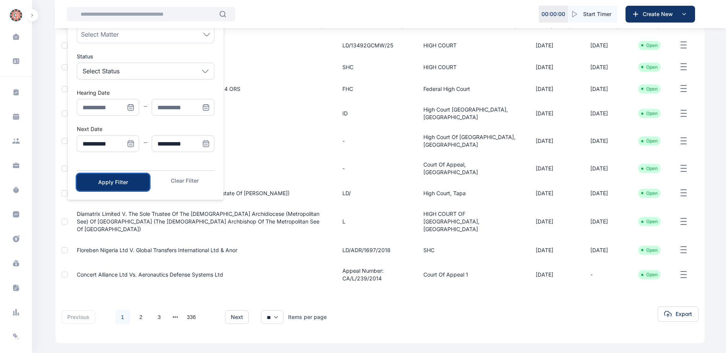
click at [130, 187] on button "Apply Filter" at bounding box center [113, 182] width 73 height 17
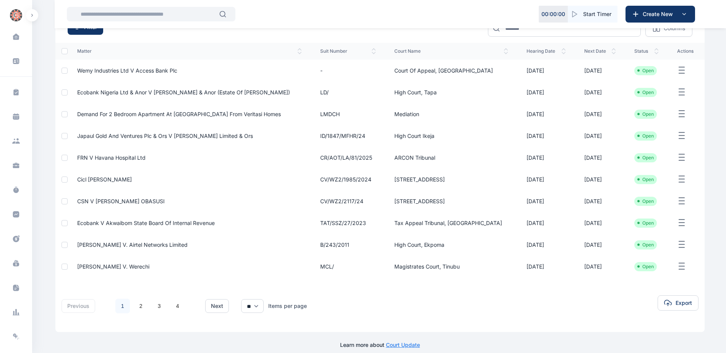
scroll to position [89, 0]
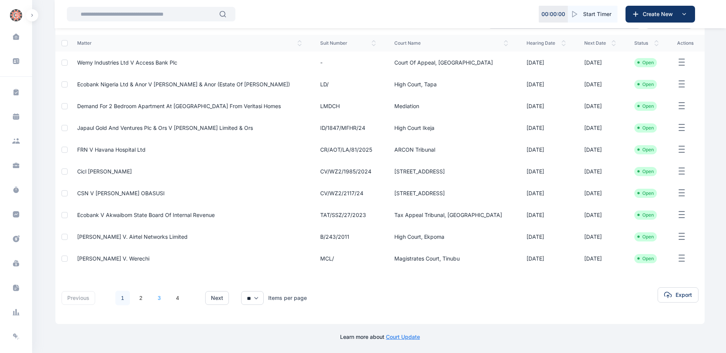
click at [159, 299] on link "3" at bounding box center [159, 298] width 15 height 15
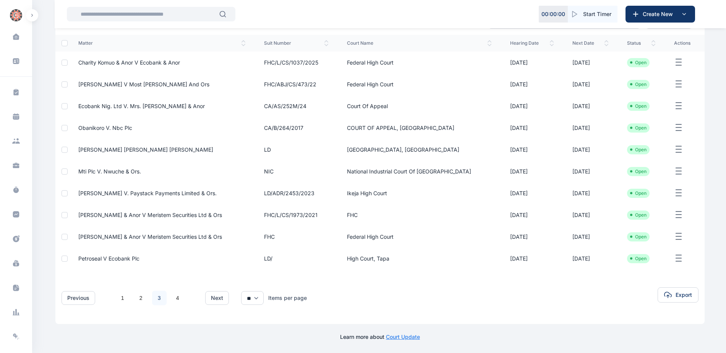
click at [160, 300] on link "3" at bounding box center [159, 298] width 15 height 15
click at [176, 297] on link "4" at bounding box center [177, 298] width 15 height 15
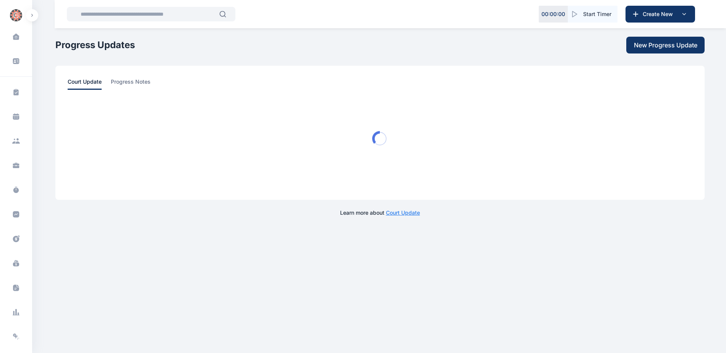
scroll to position [0, 0]
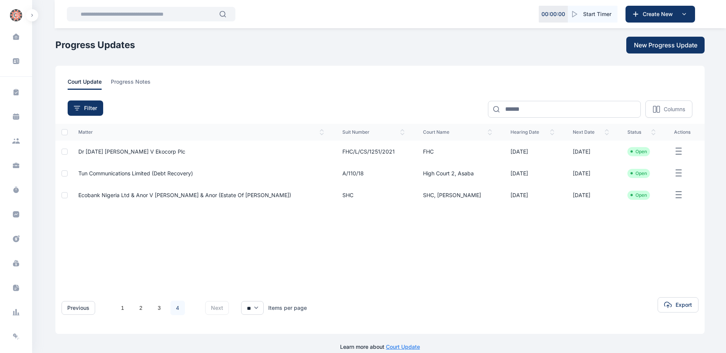
click at [152, 198] on span "Ecobank Nigeria Ltd & Anor V [PERSON_NAME] & Anor (Estate Of [PERSON_NAME])" at bounding box center [184, 195] width 213 height 6
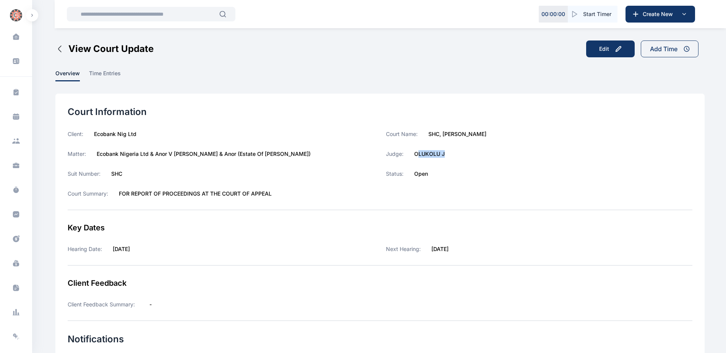
drag, startPoint x: 417, startPoint y: 153, endPoint x: 446, endPoint y: 153, distance: 29.4
click at [446, 153] on div "Judge: OLUKOLU J" at bounding box center [539, 154] width 307 height 8
drag, startPoint x: 446, startPoint y: 153, endPoint x: 442, endPoint y: 154, distance: 4.0
click at [442, 154] on label "OLUKOLU J" at bounding box center [429, 154] width 31 height 8
drag, startPoint x: 412, startPoint y: 153, endPoint x: 444, endPoint y: 157, distance: 32.4
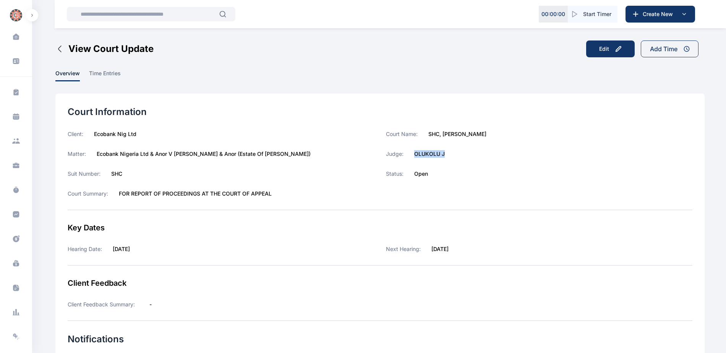
click at [444, 157] on div "Judge: OLUKOLU J" at bounding box center [539, 154] width 307 height 8
copy label "OLUKOLU J"
drag, startPoint x: 428, startPoint y: 135, endPoint x: 470, endPoint y: 134, distance: 42.1
click at [470, 134] on div "Court Name: SHC, OSBORNE" at bounding box center [539, 134] width 307 height 8
copy label "SHC, [PERSON_NAME]"
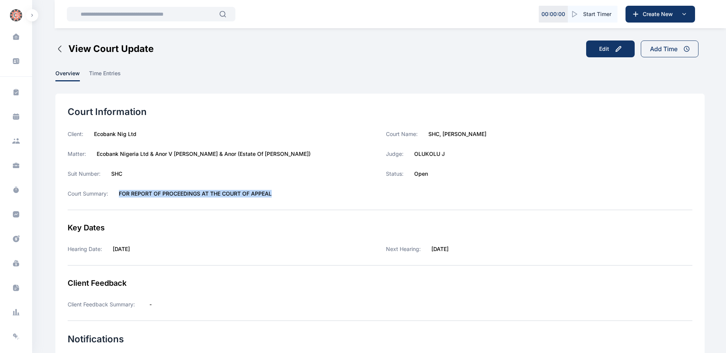
drag, startPoint x: 120, startPoint y: 193, endPoint x: 330, endPoint y: 209, distance: 210.8
click at [330, 209] on div "Client: Ecobank Nig Ltd Matter: Ecobank Nigeria Ltd & Anor V Kunle Williams & A…" at bounding box center [221, 170] width 307 height 80
copy label "FOR REPORT OF PROCEEDINGS AT THE COURT OF APPEAL"
